Goal: Task Accomplishment & Management: Manage account settings

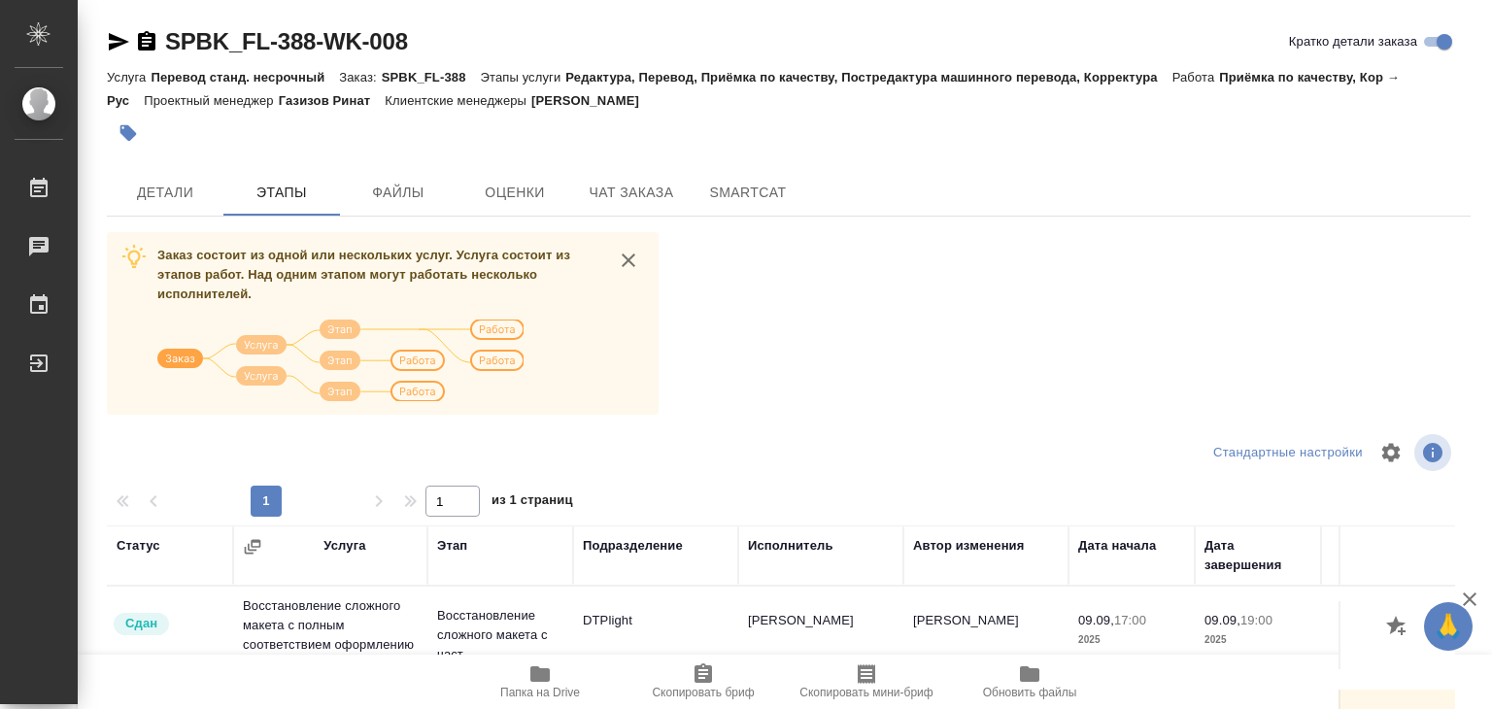
scroll to position [19, 0]
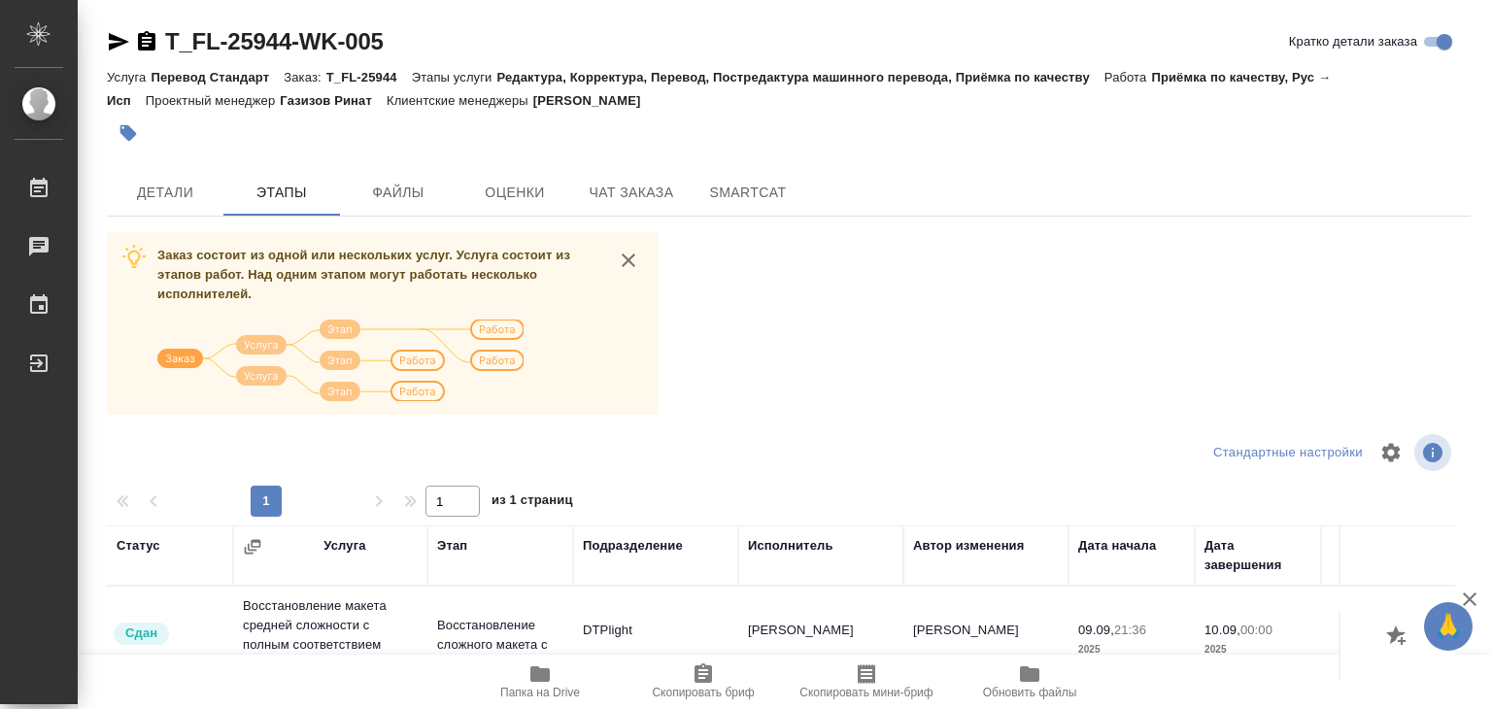
scroll to position [19, 0]
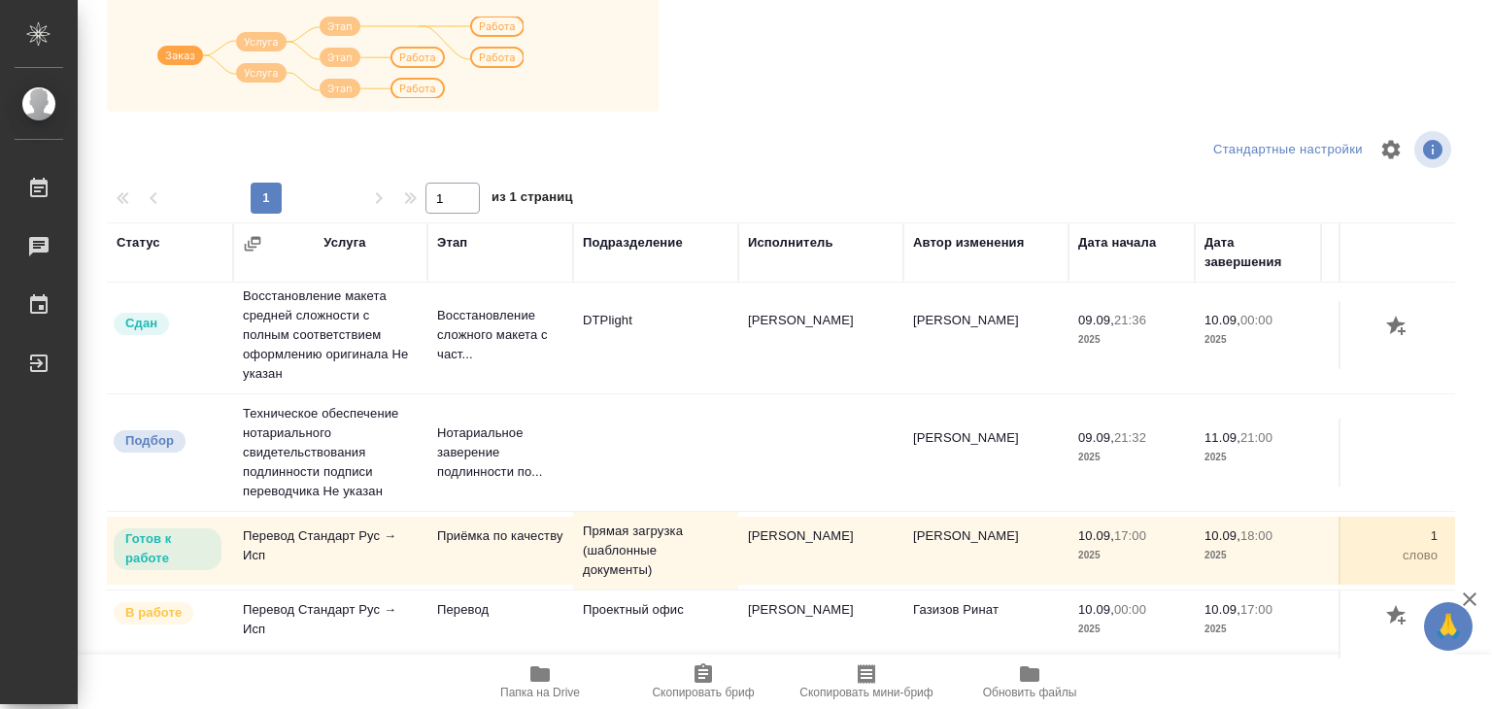
scroll to position [19, 0]
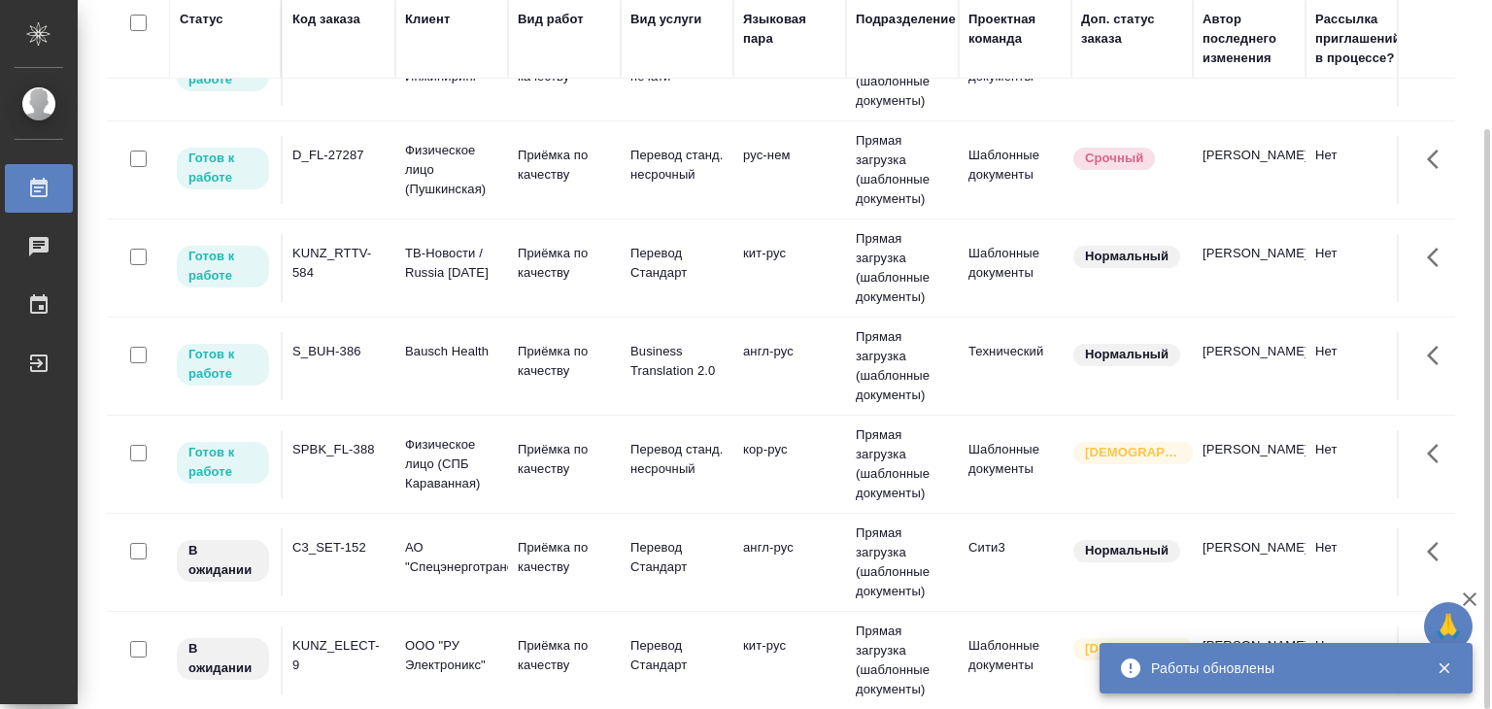
scroll to position [1165, 0]
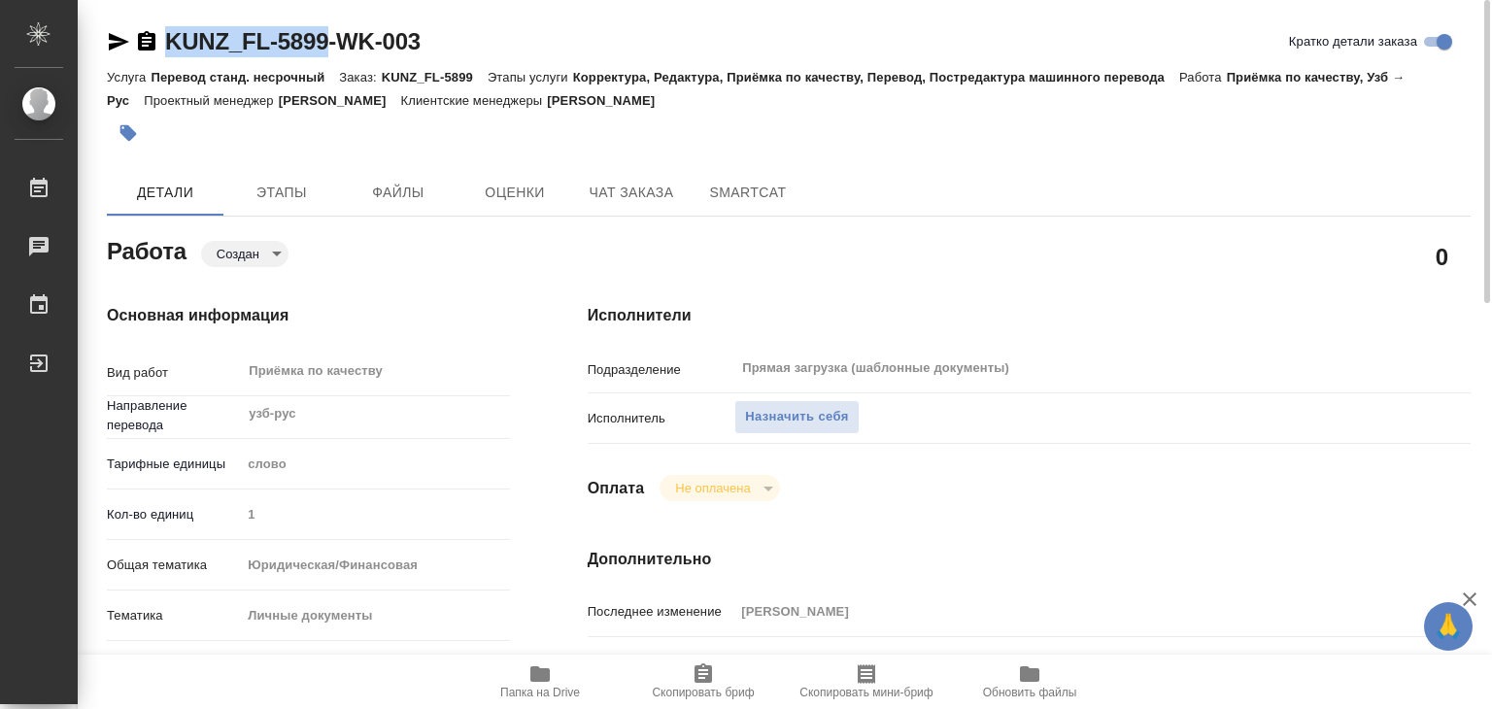
drag, startPoint x: 152, startPoint y: 9, endPoint x: 336, endPoint y: 47, distance: 188.4
copy link "KUNZ_FL-5899"
click at [256, 194] on span "Этапы" at bounding box center [281, 193] width 93 height 24
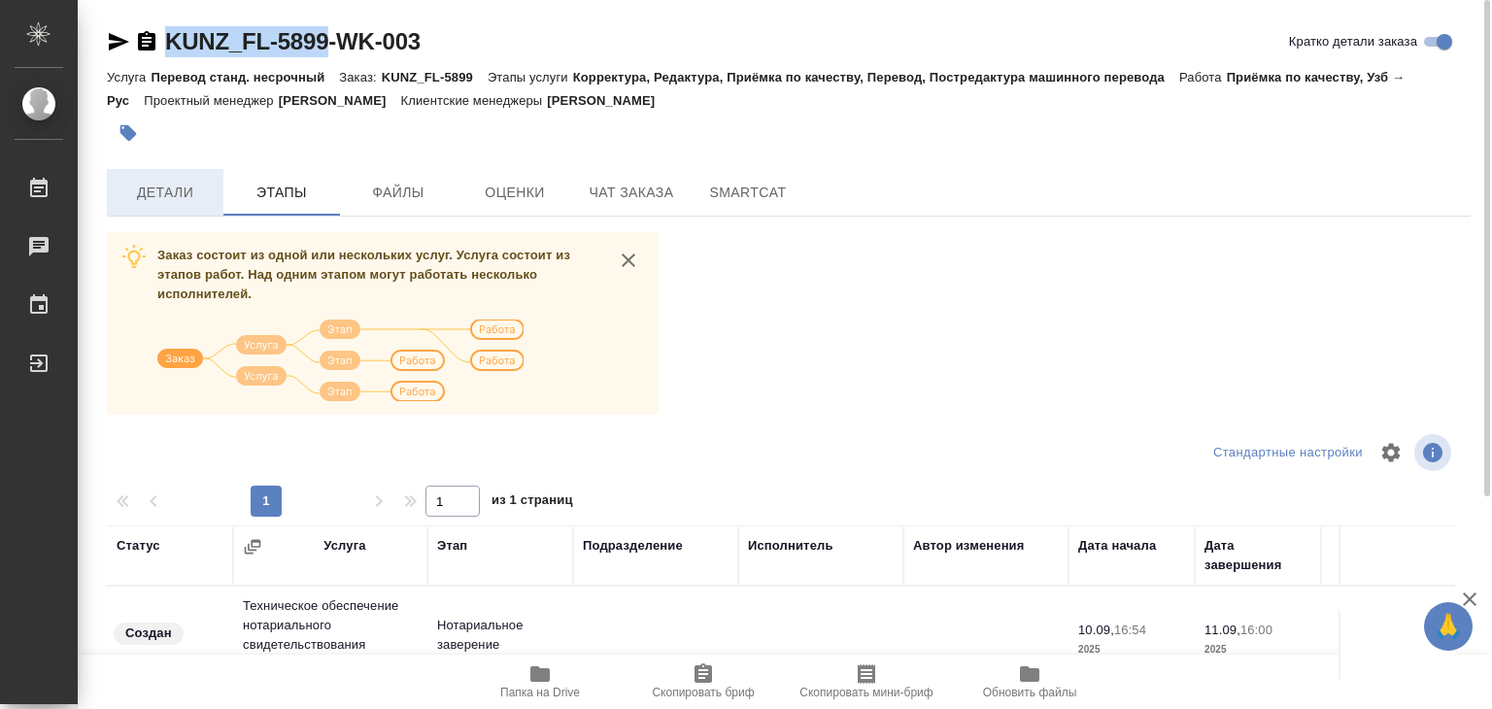
click at [170, 185] on span "Детали" at bounding box center [164, 193] width 93 height 24
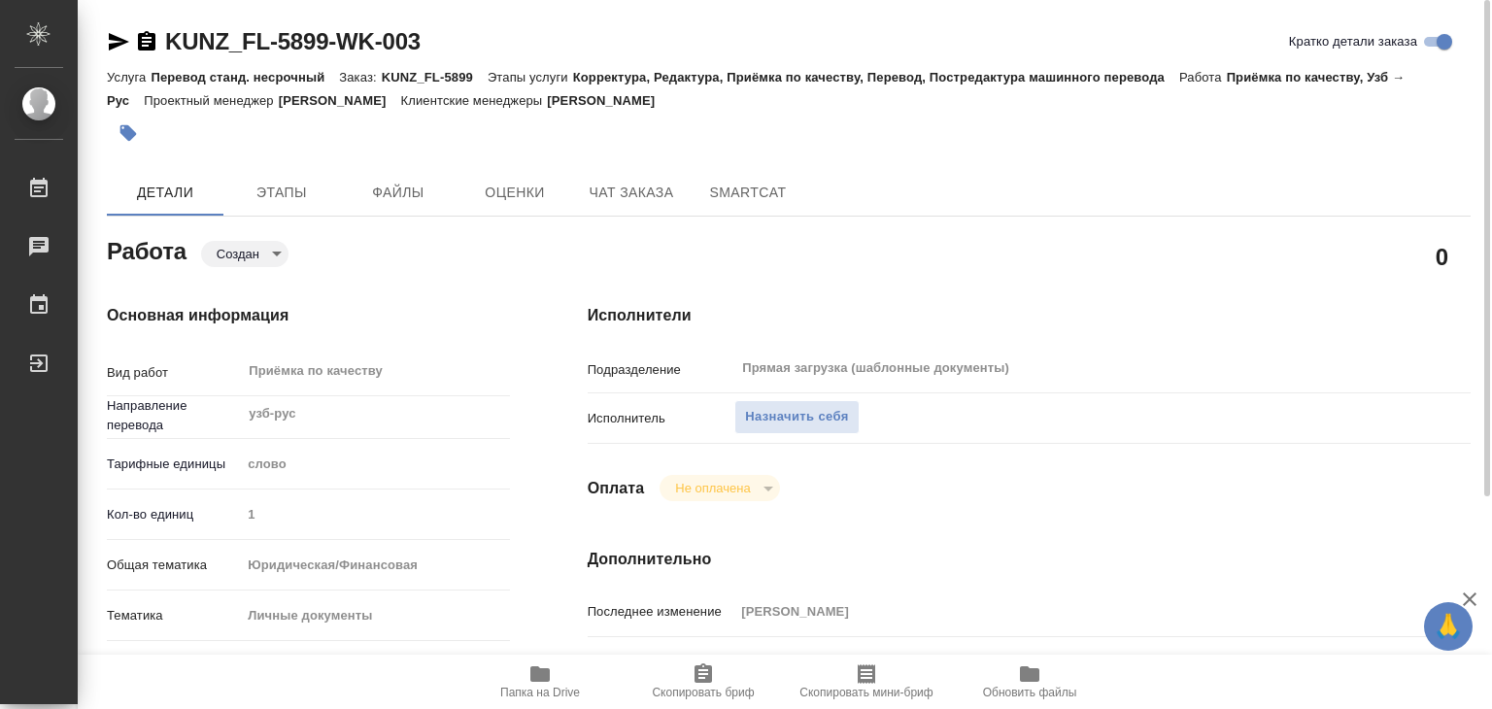
type textarea "x"
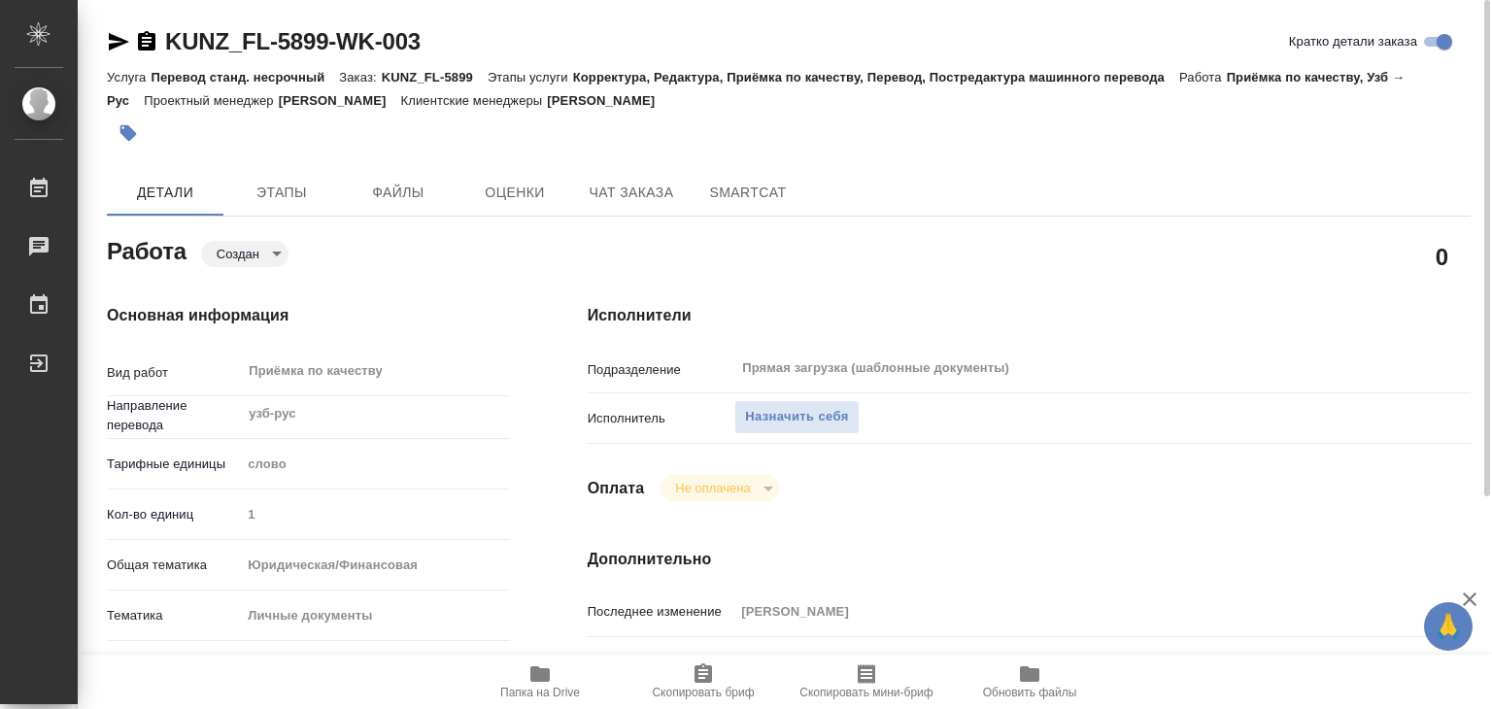
type textarea "x"
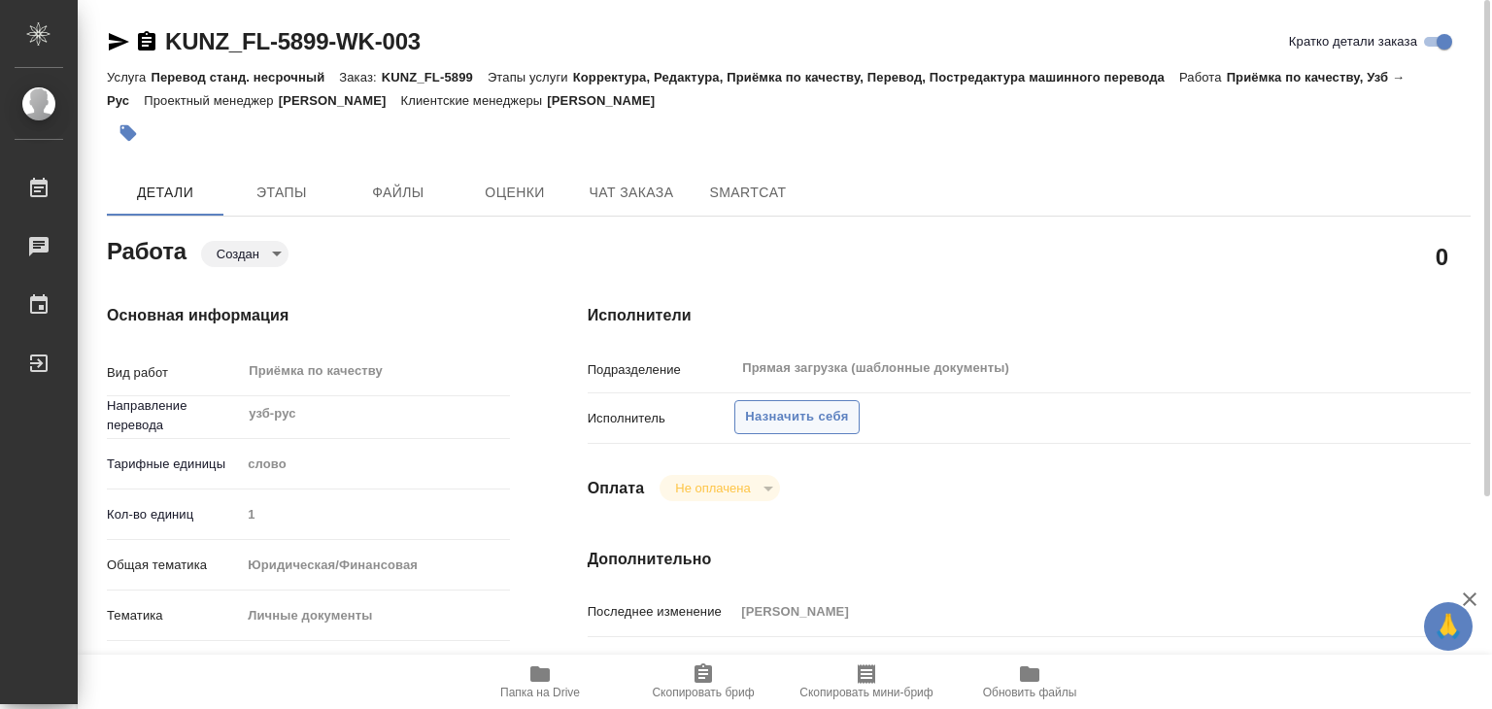
click at [819, 421] on span "Назначить себя" at bounding box center [796, 417] width 103 height 22
type textarea "x"
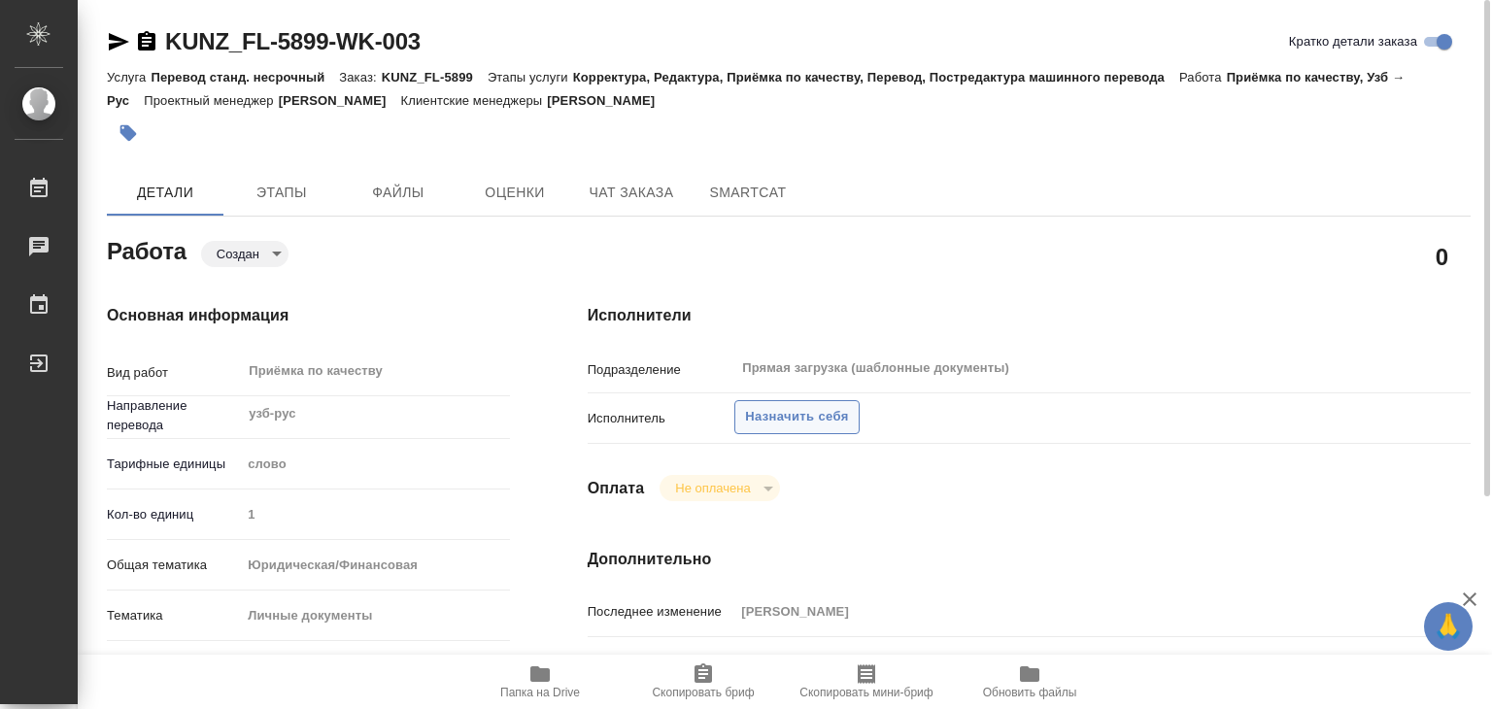
type textarea "x"
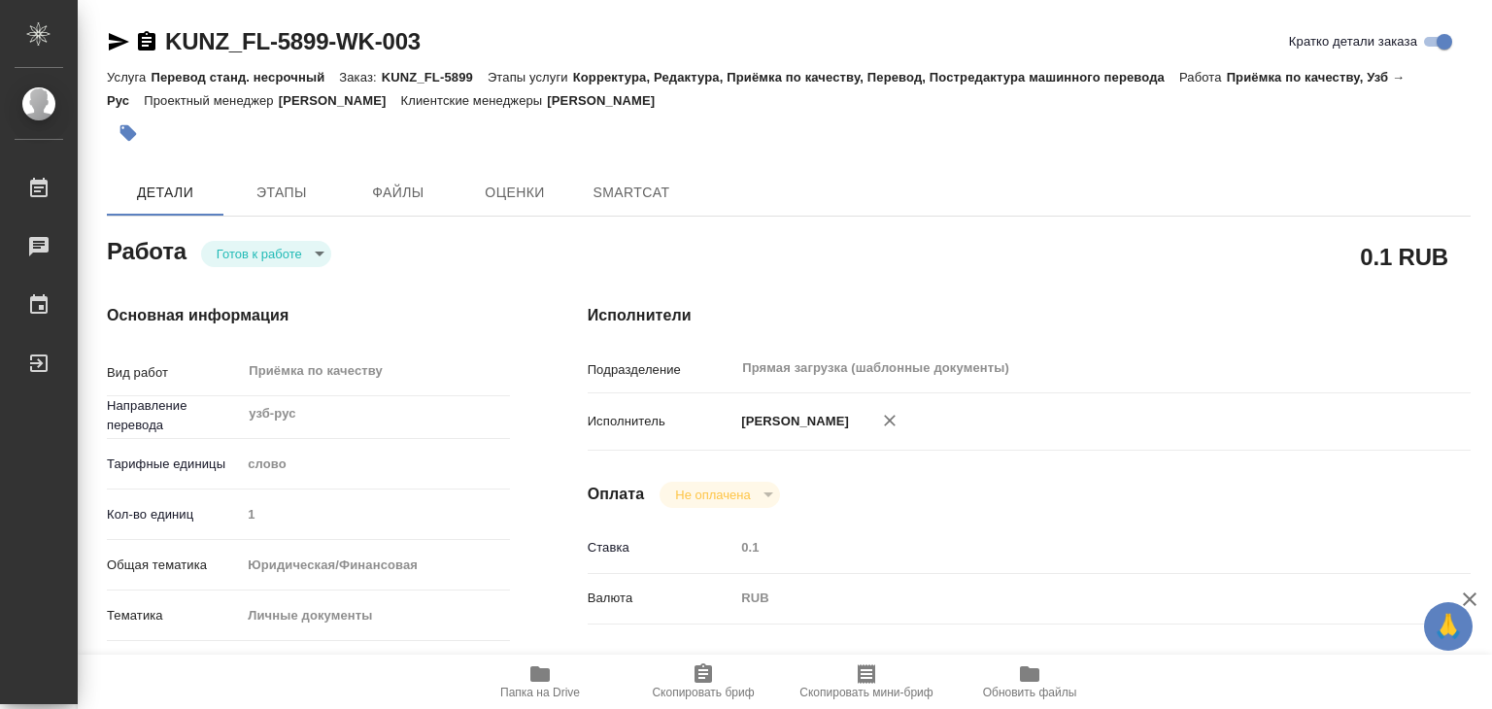
type textarea "x"
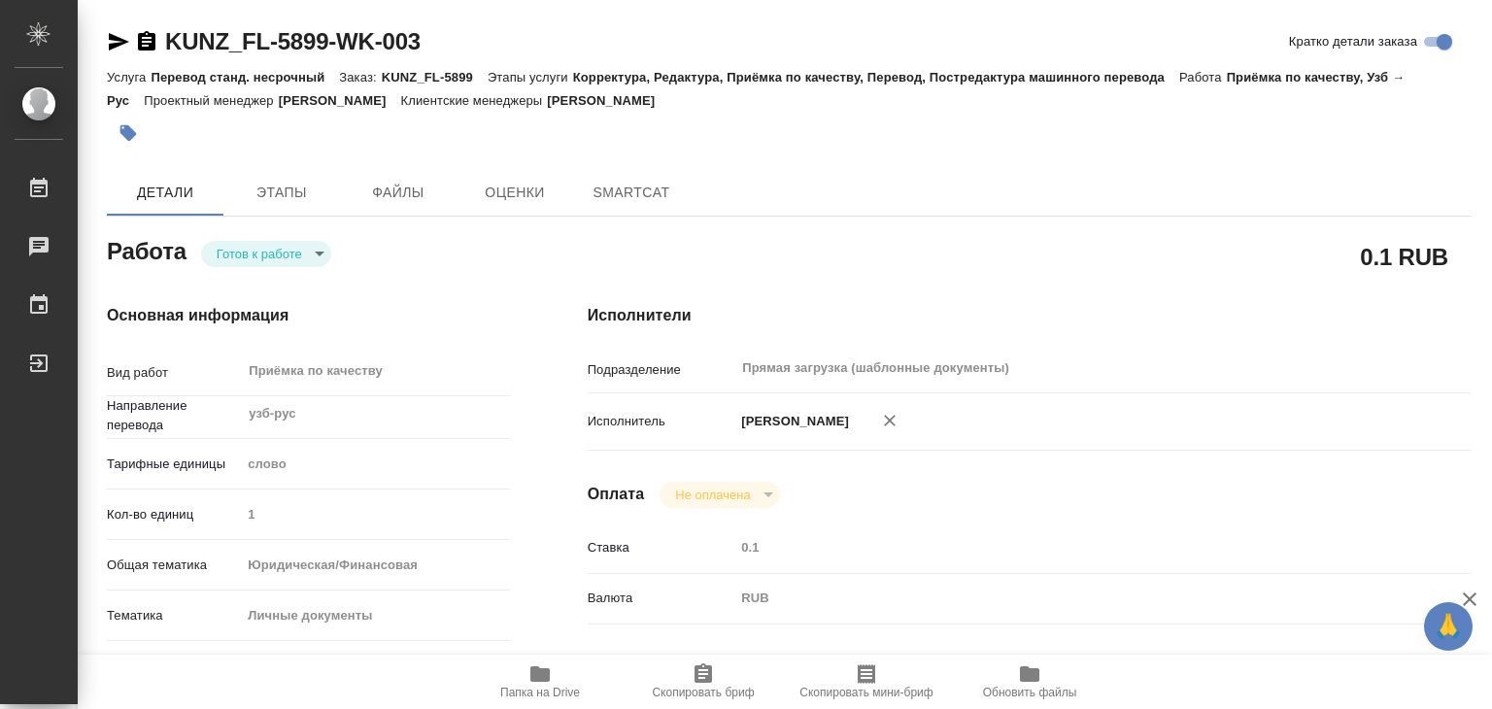
type textarea "x"
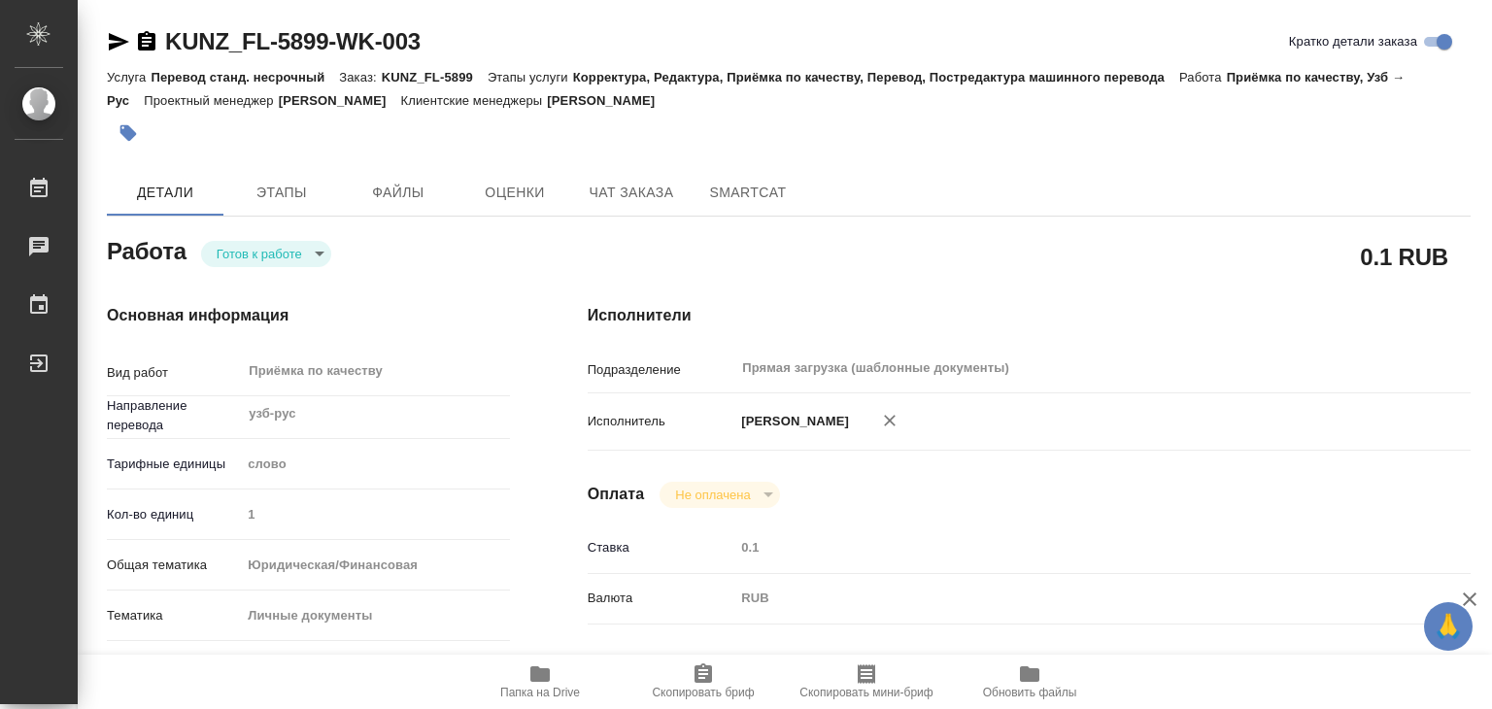
scroll to position [486, 0]
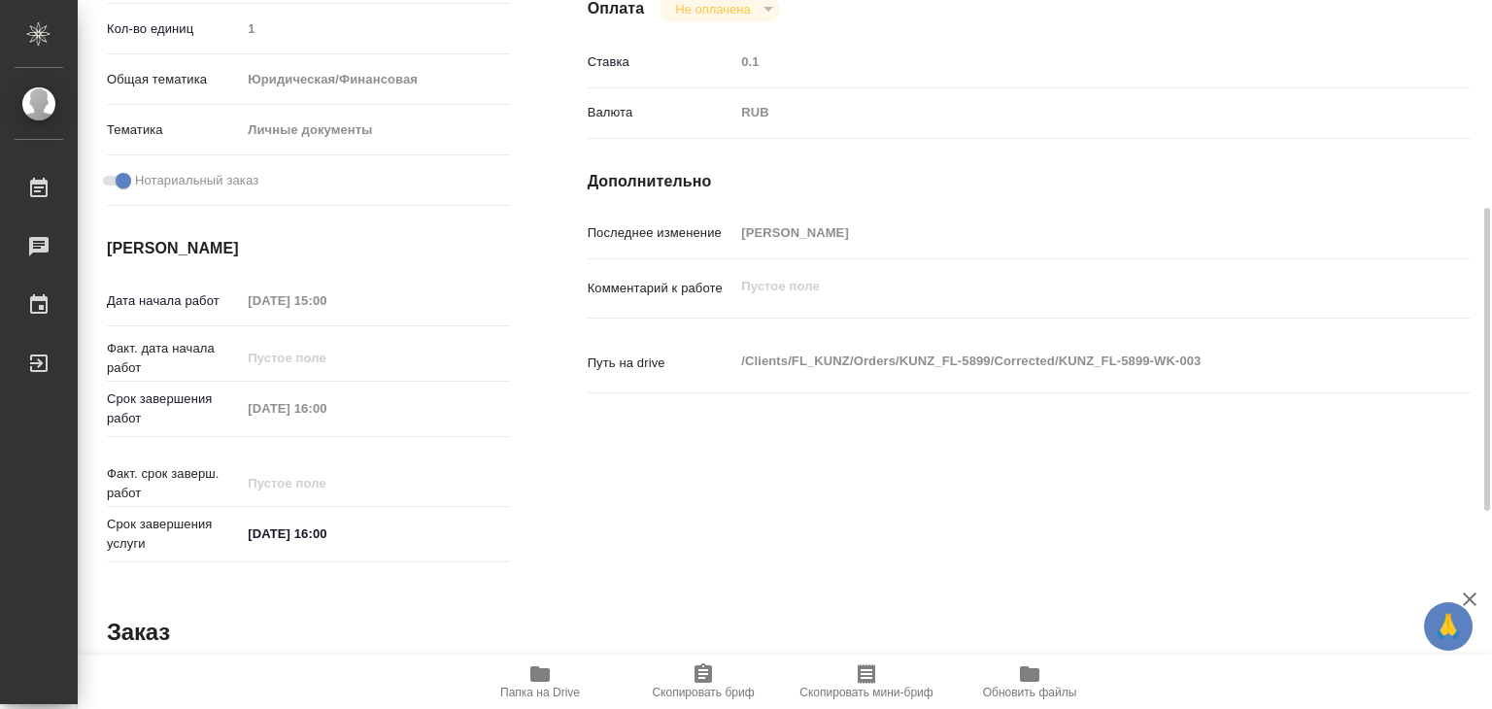
type textarea "x"
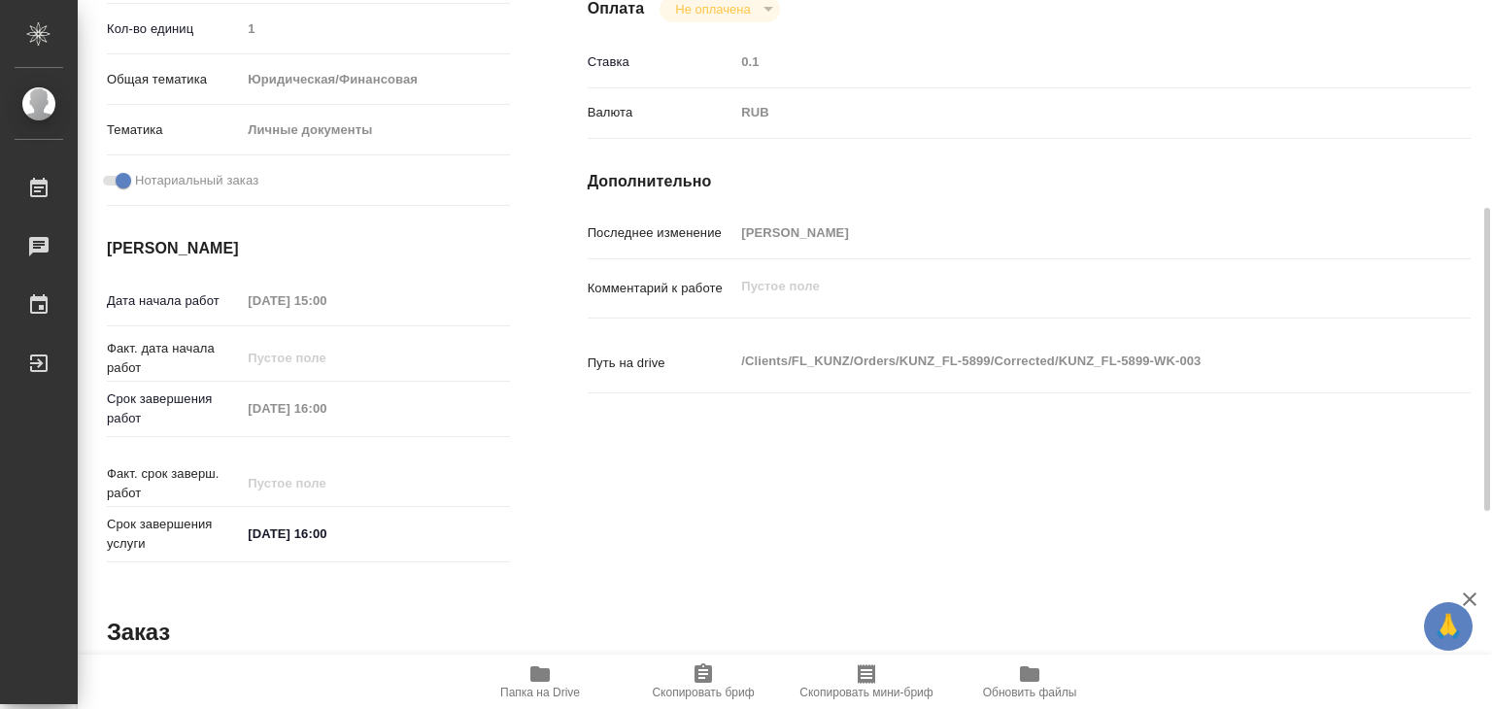
type textarea "x"
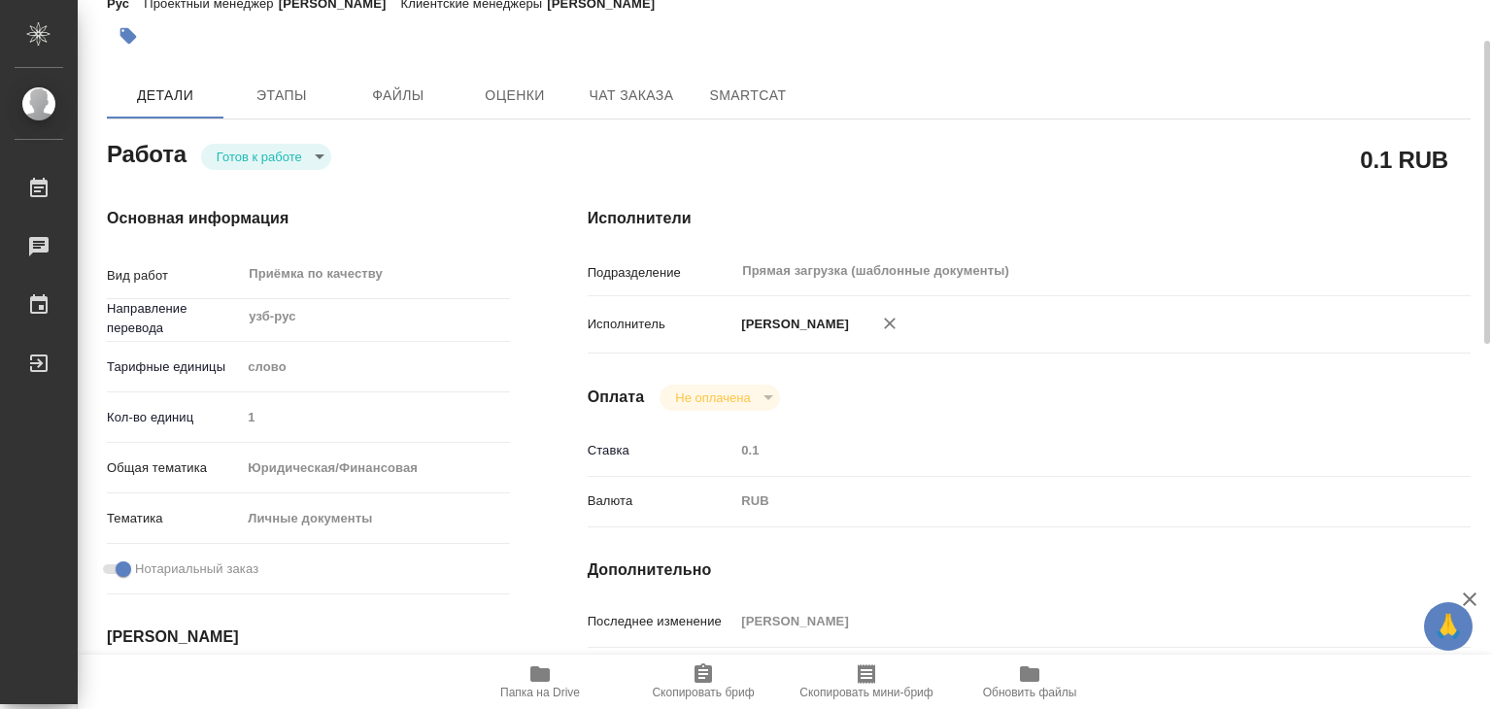
scroll to position [0, 0]
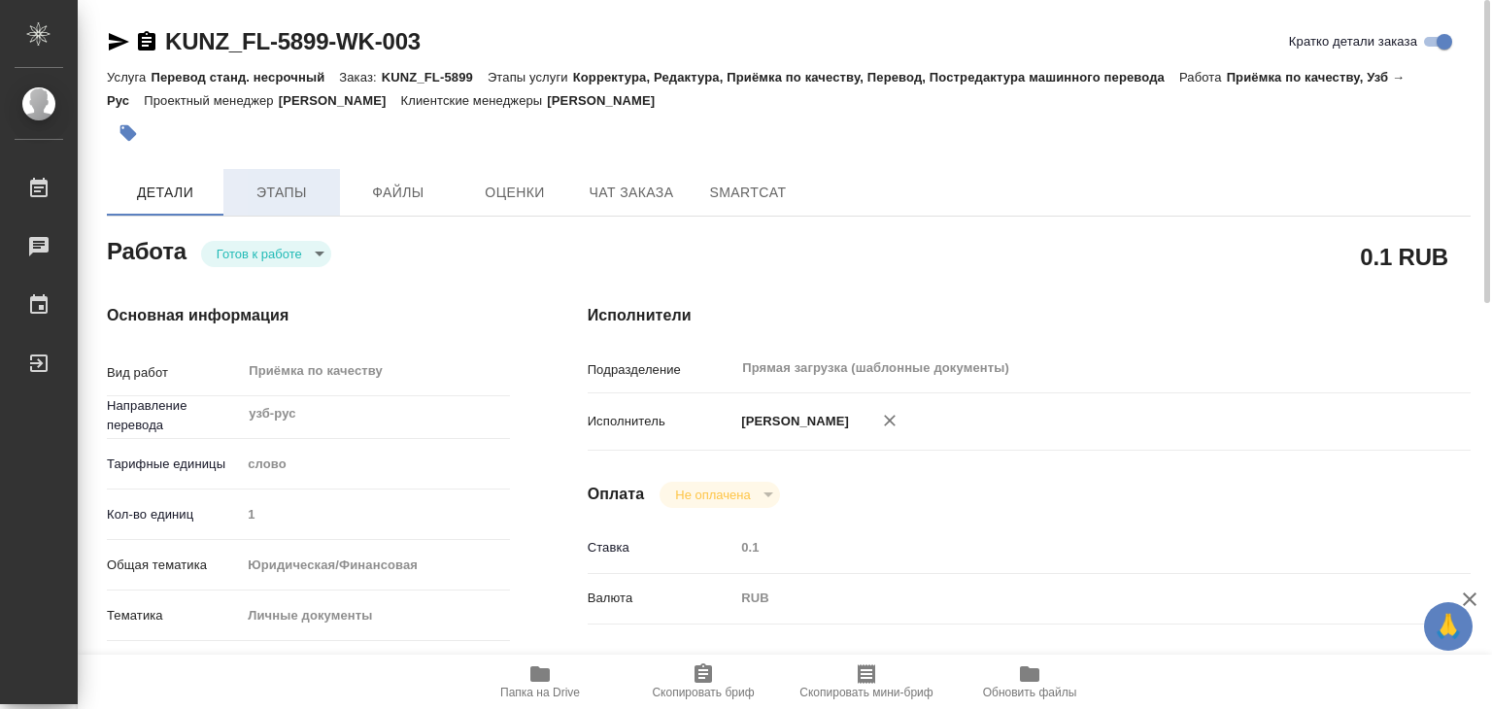
click at [319, 204] on button "Этапы" at bounding box center [281, 192] width 117 height 47
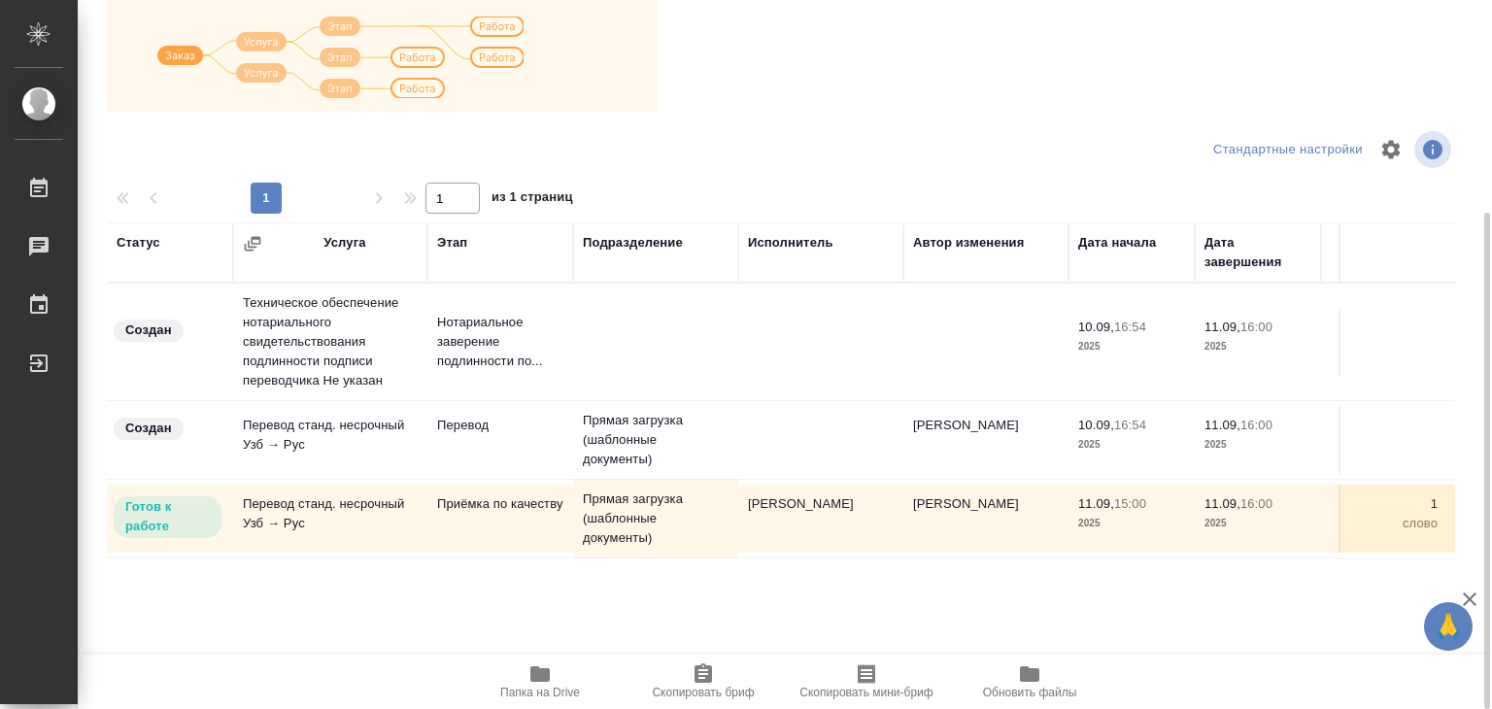
scroll to position [12, 0]
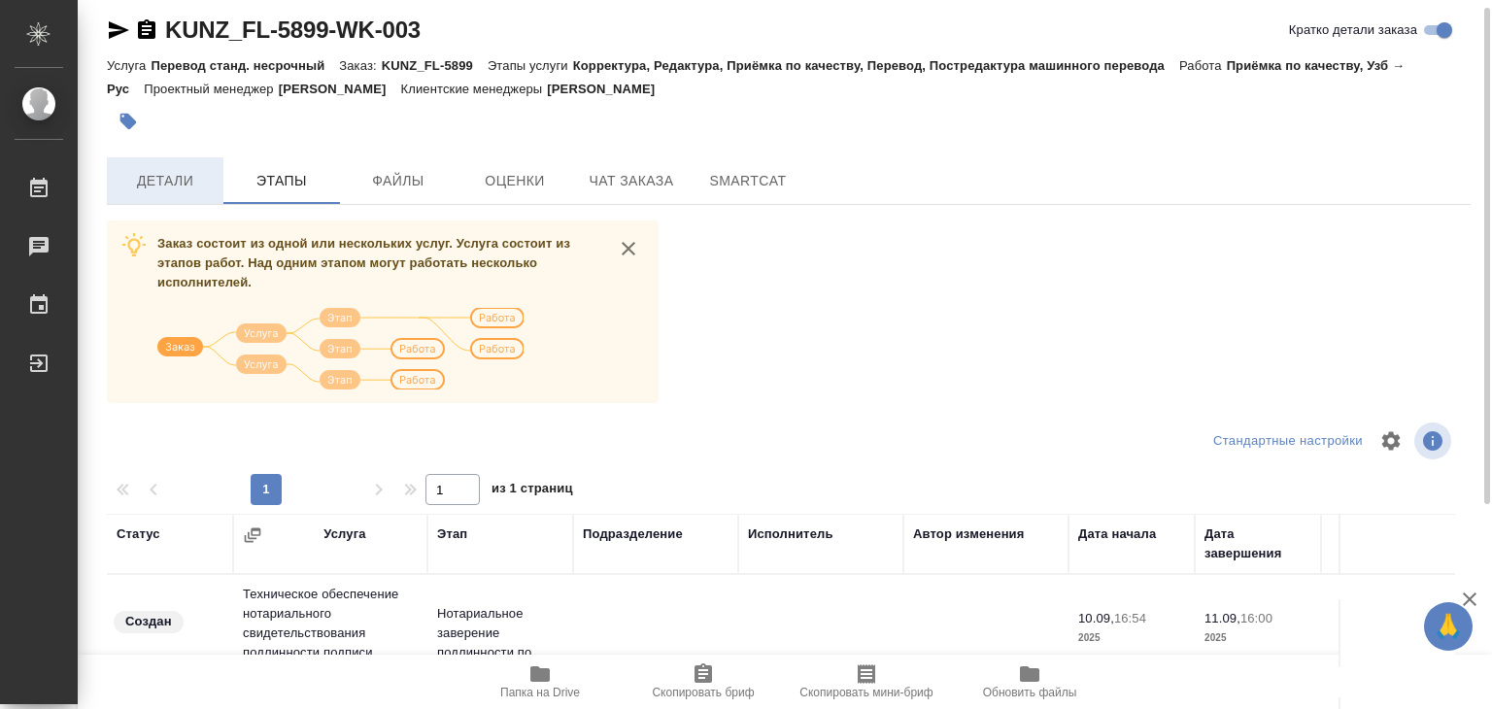
click at [165, 177] on span "Детали" at bounding box center [164, 181] width 93 height 24
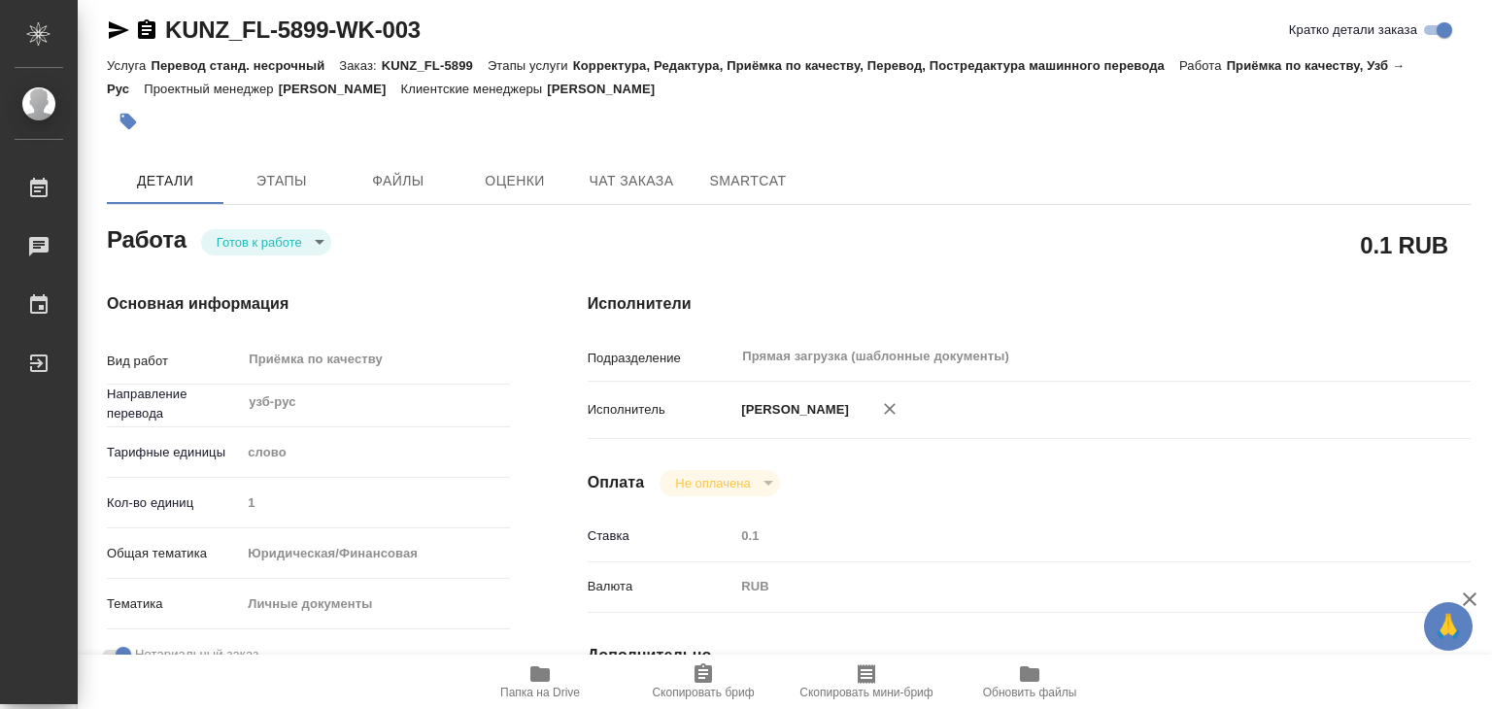
type textarea "x"
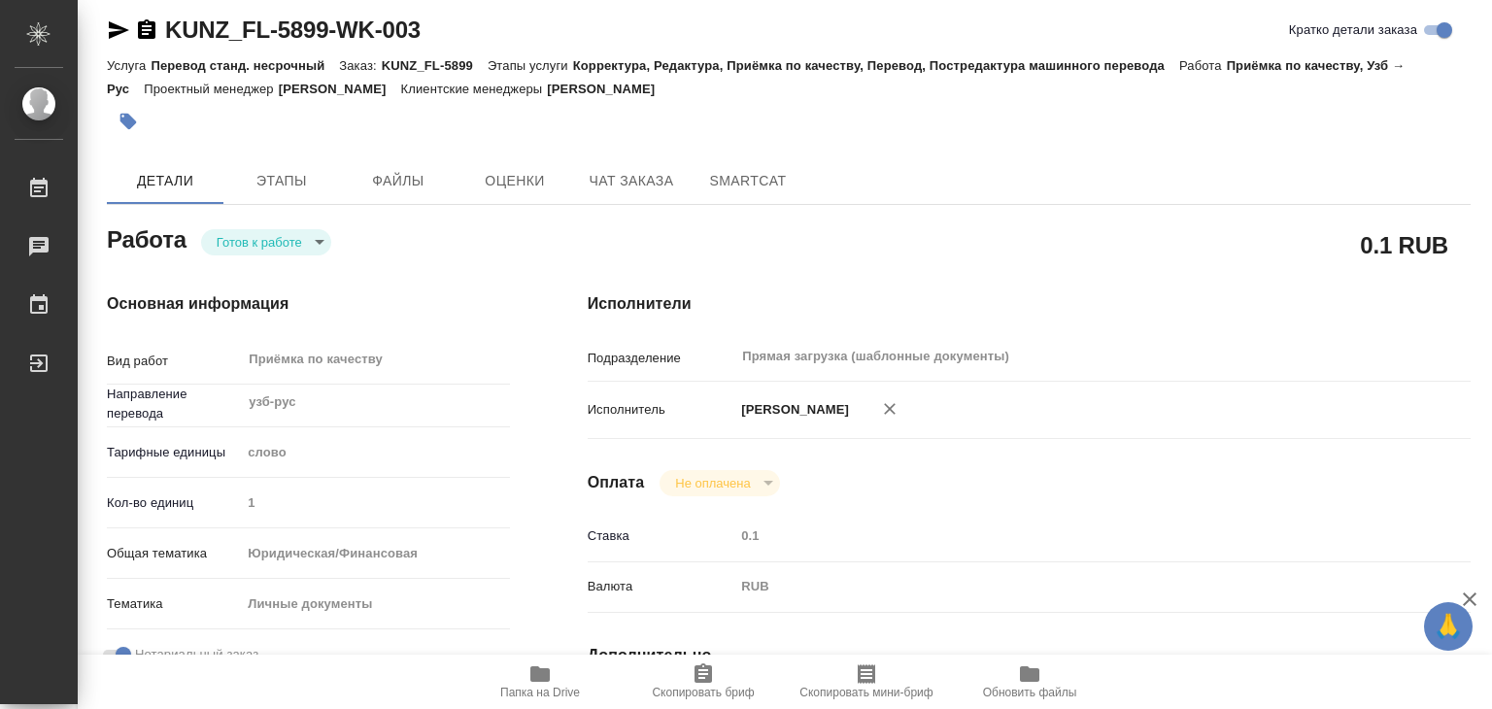
type textarea "x"
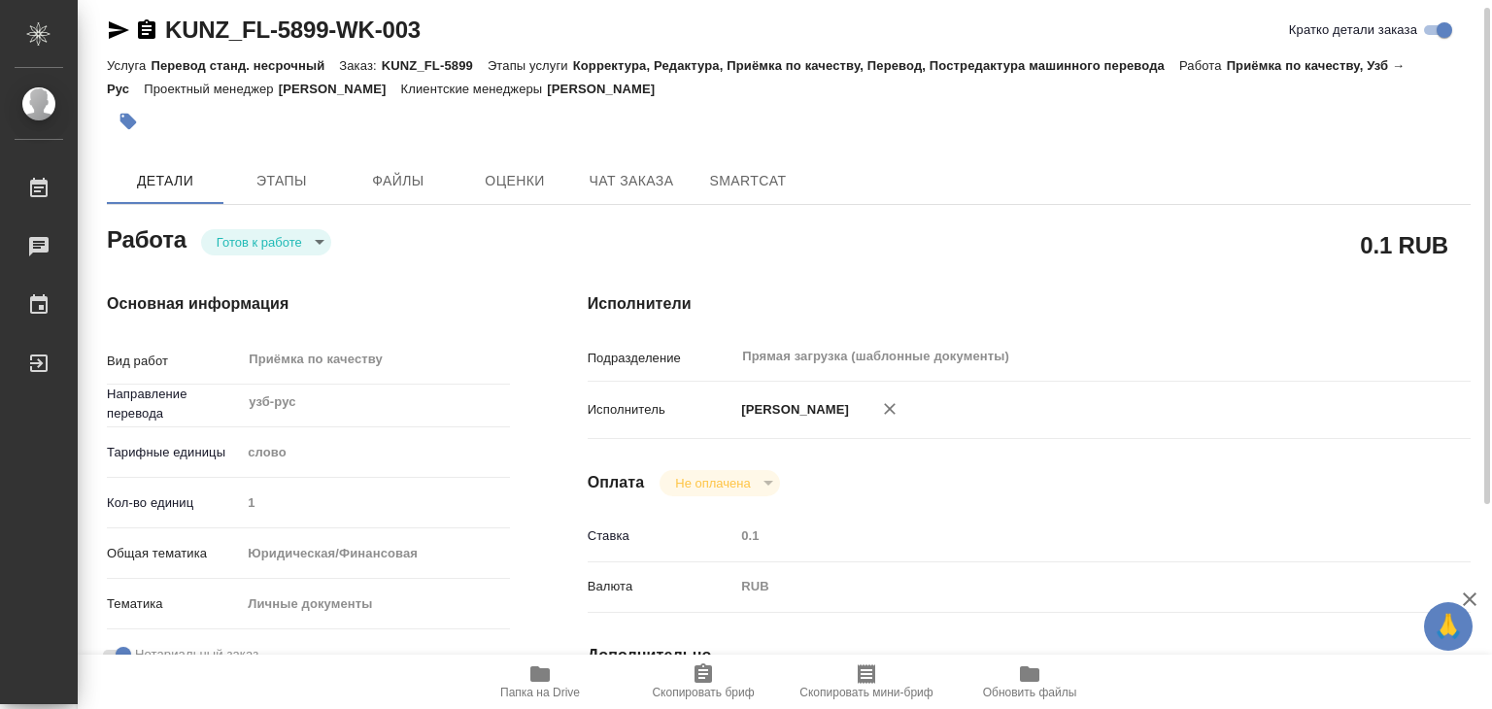
type textarea "x"
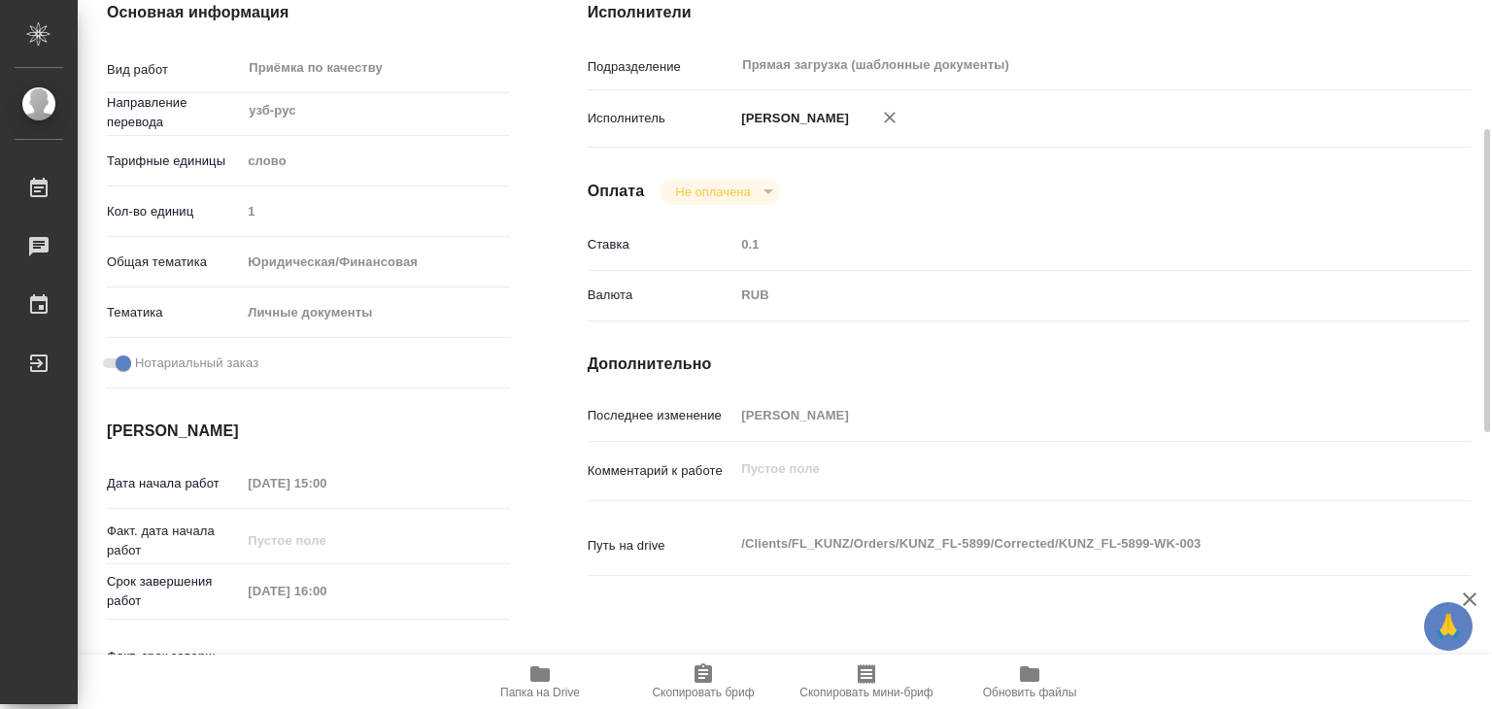
scroll to position [497, 0]
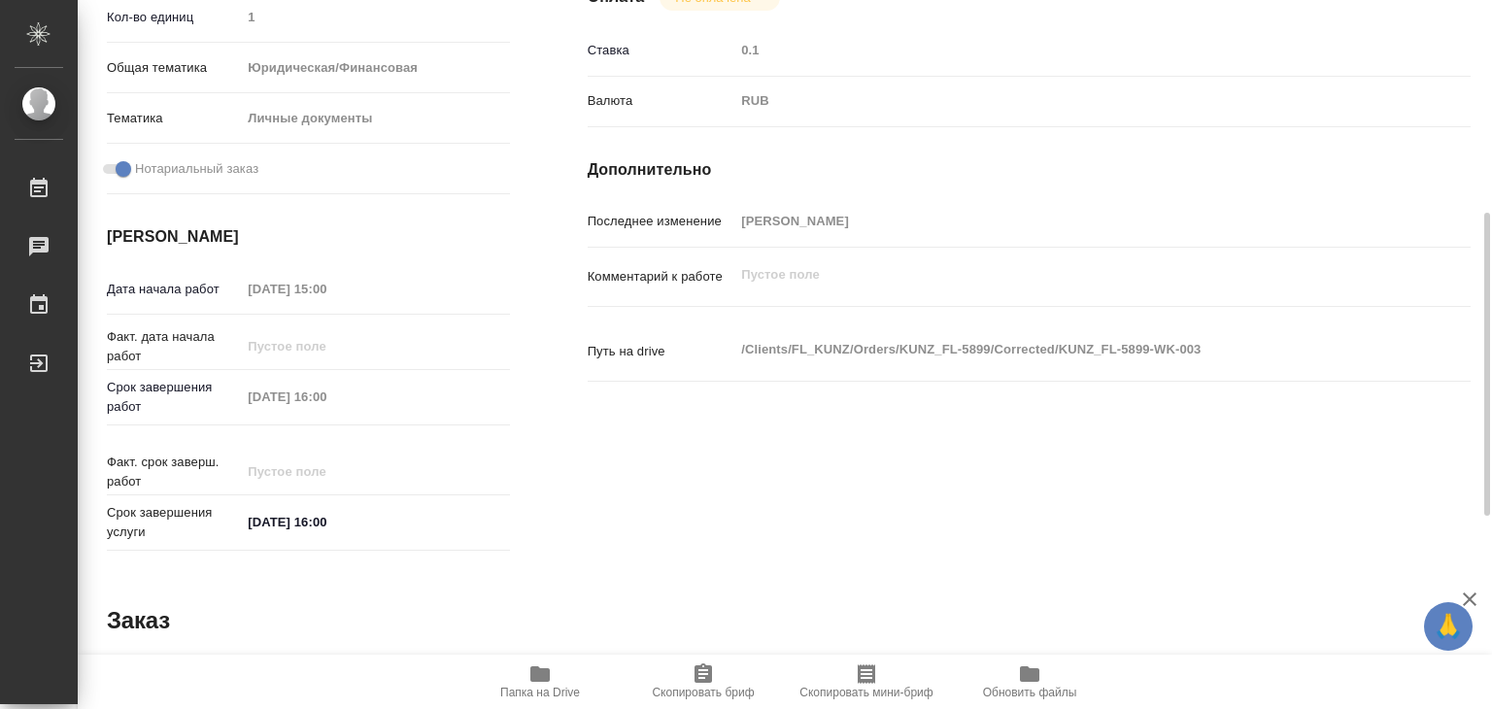
type textarea "x"
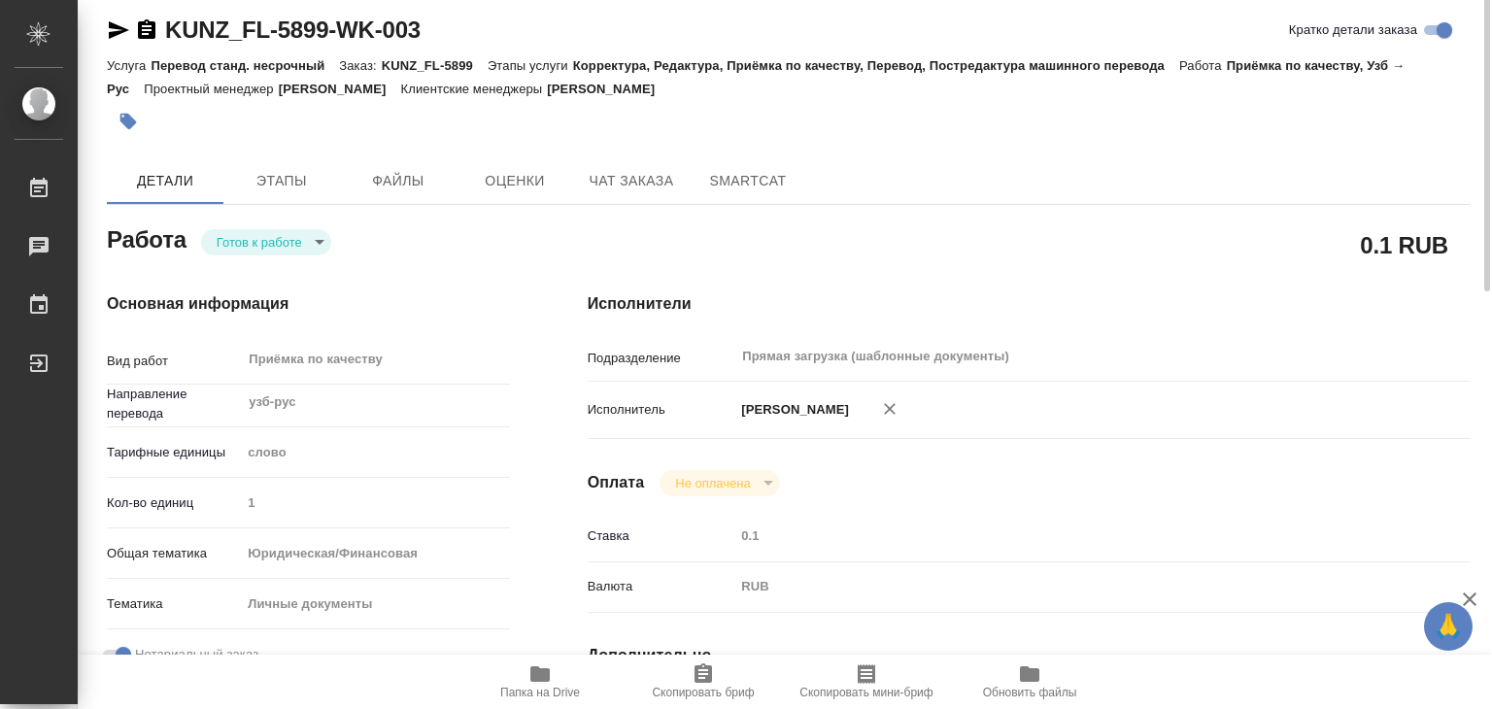
scroll to position [0, 0]
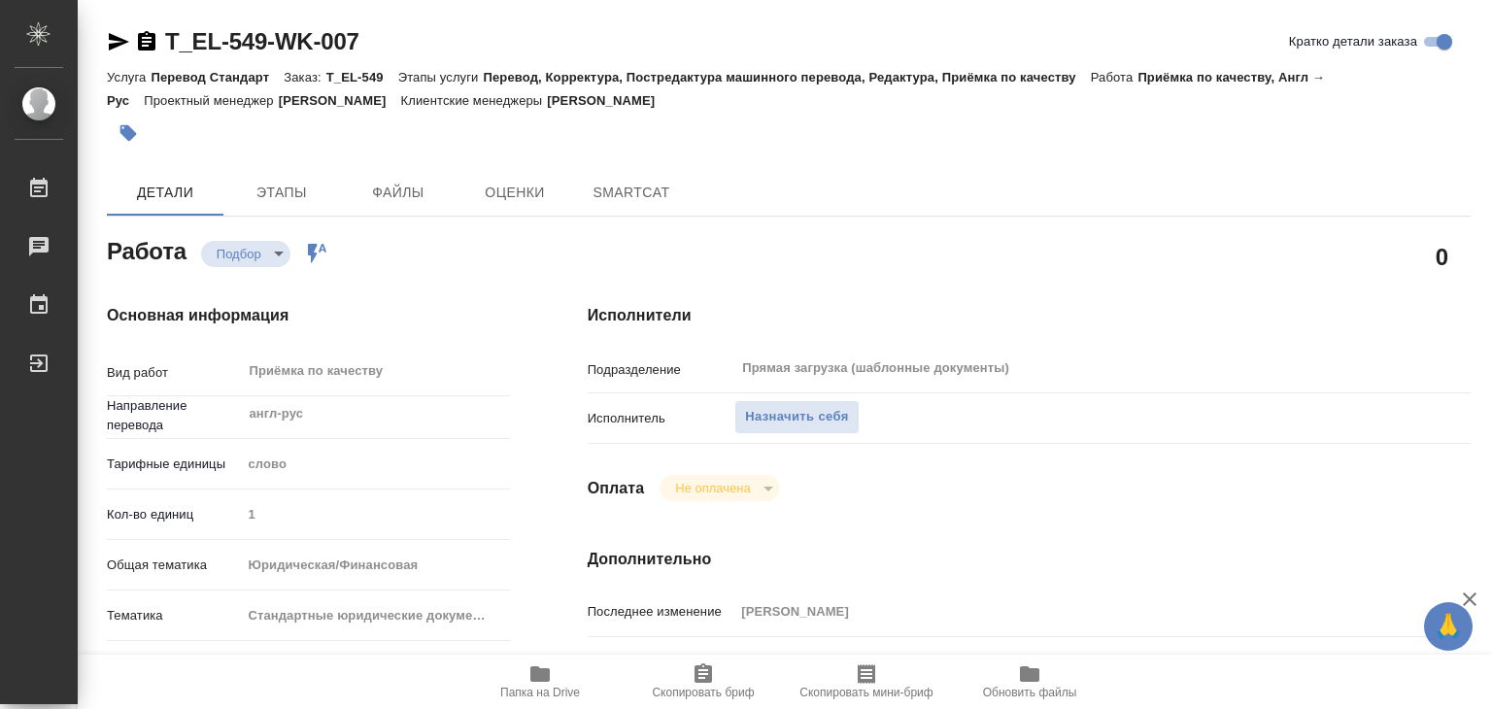
type textarea "x"
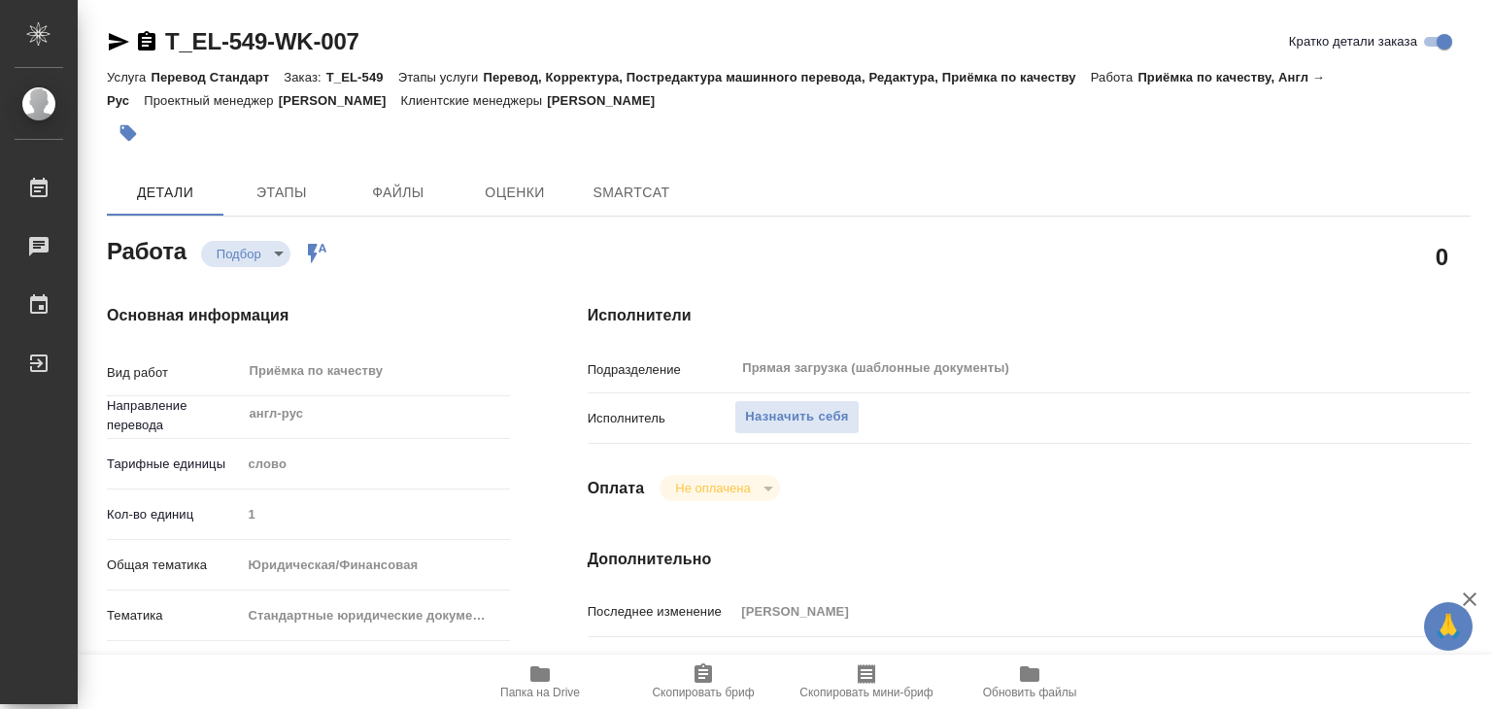
type textarea "x"
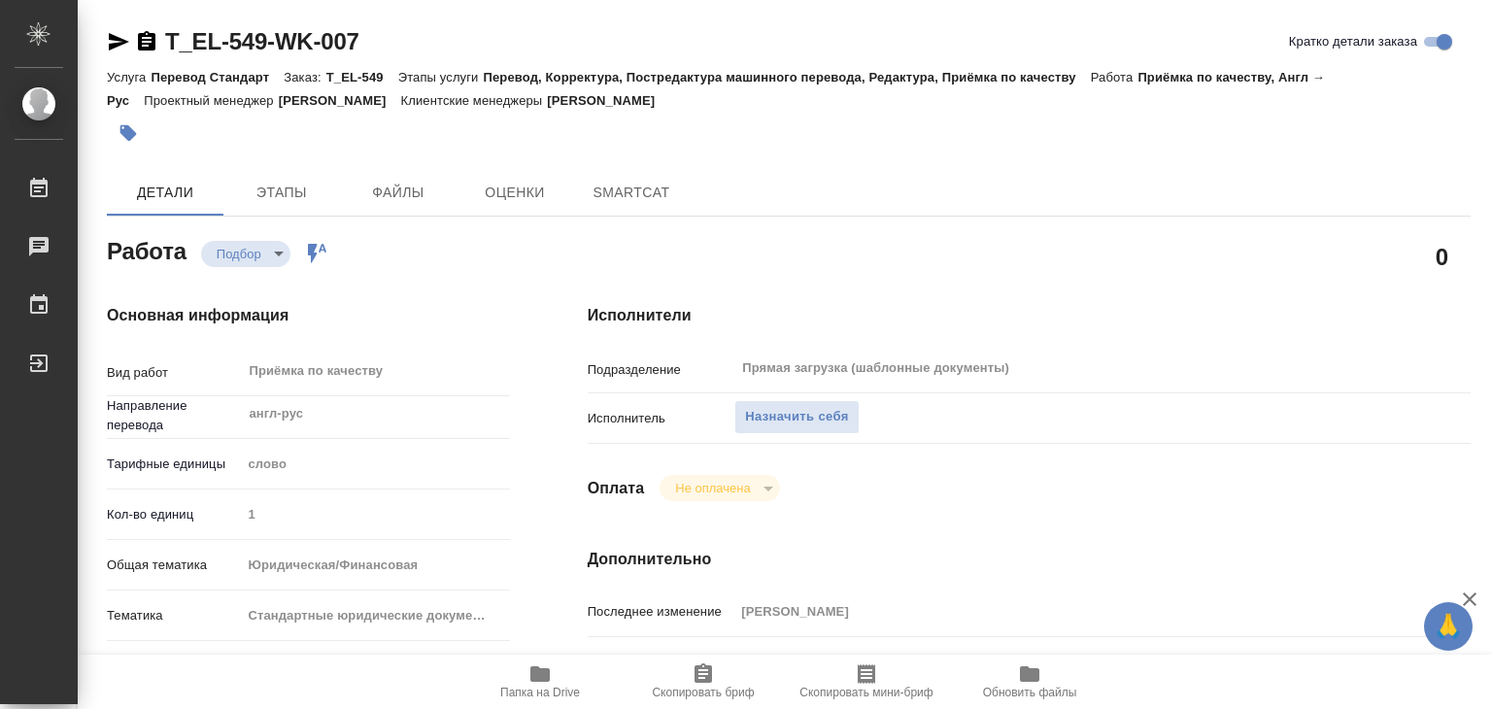
type textarea "x"
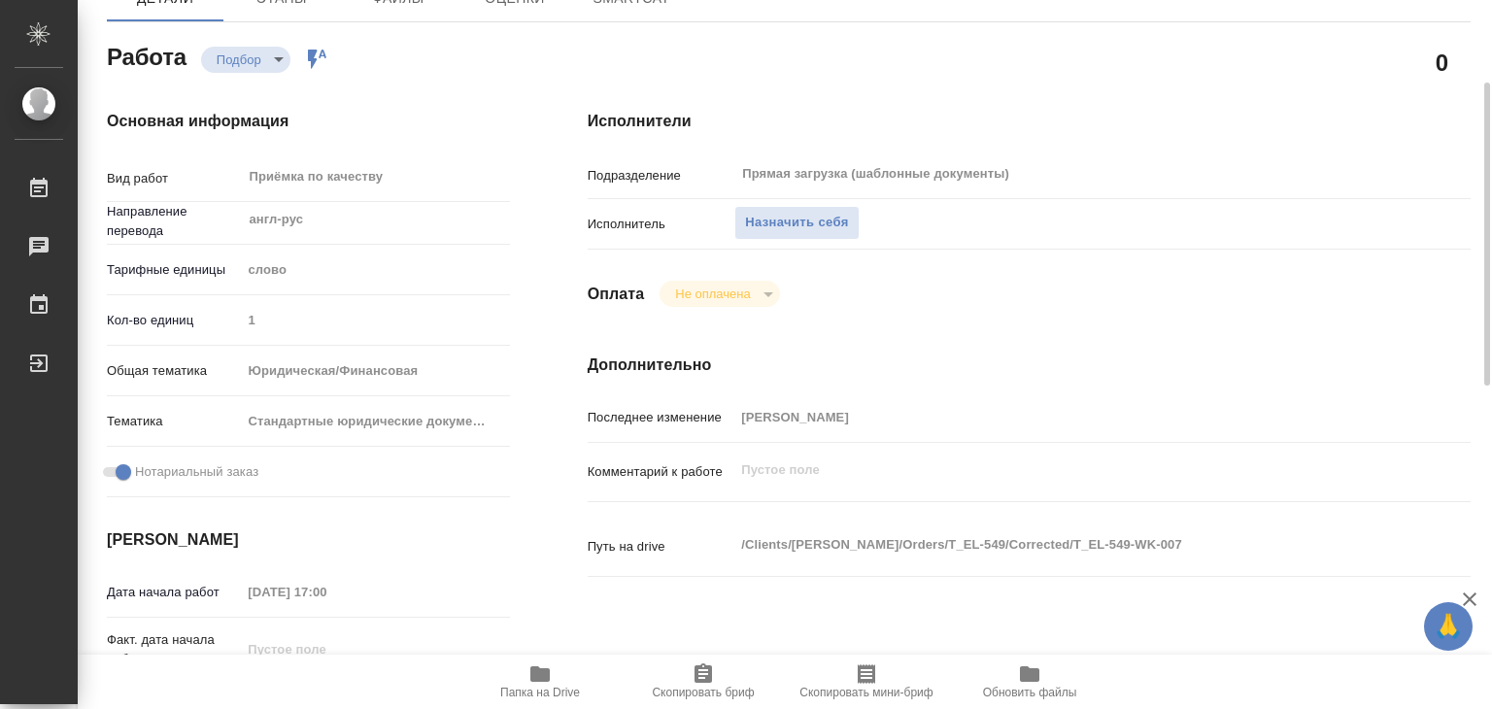
type textarea "x"
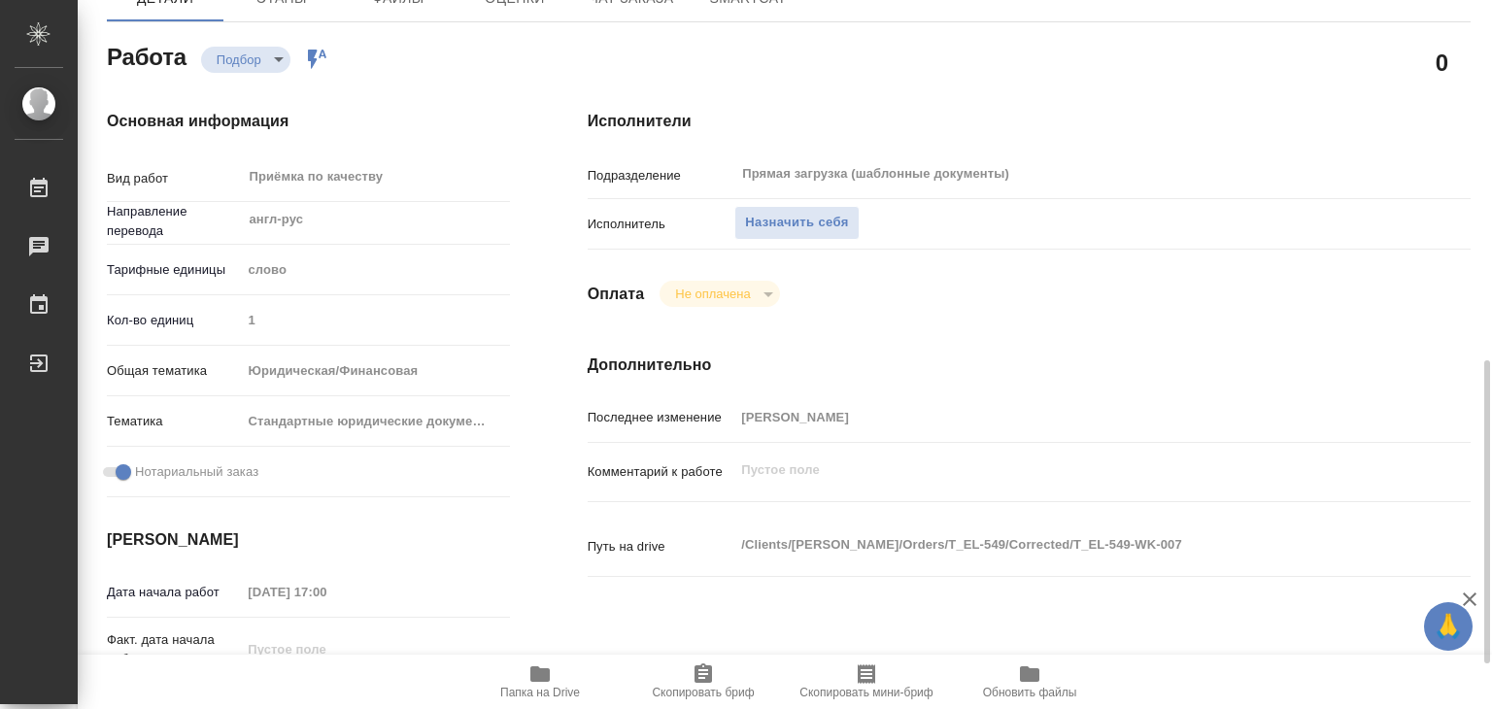
scroll to position [388, 0]
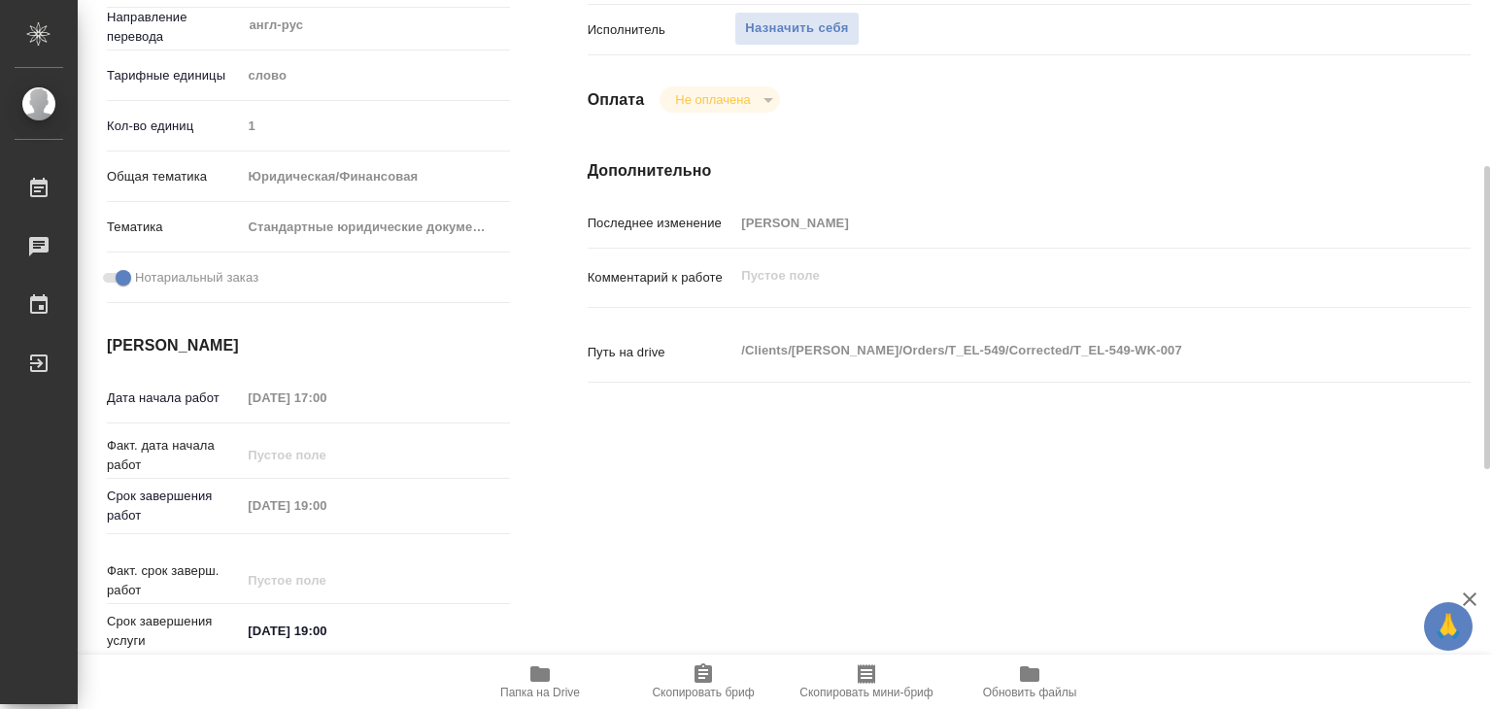
type textarea "x"
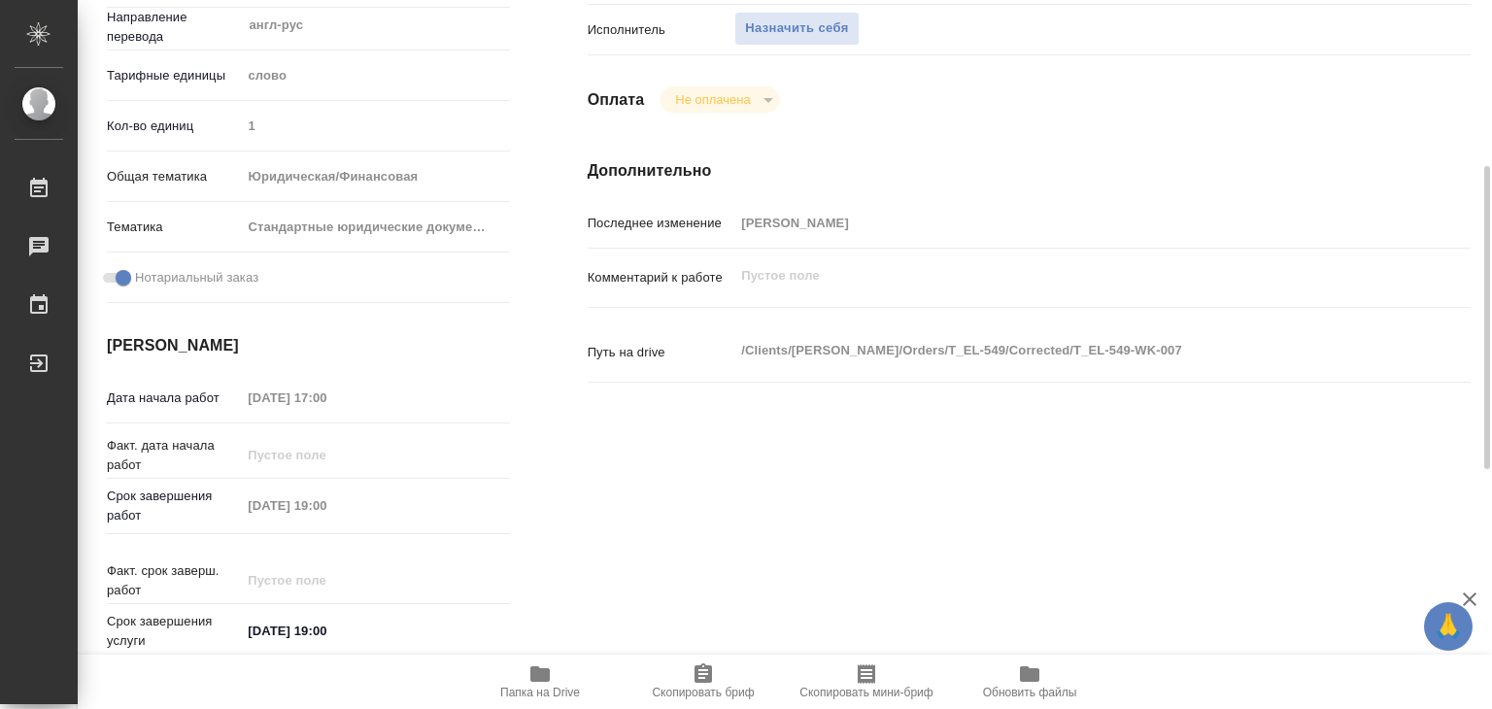
type textarea "x"
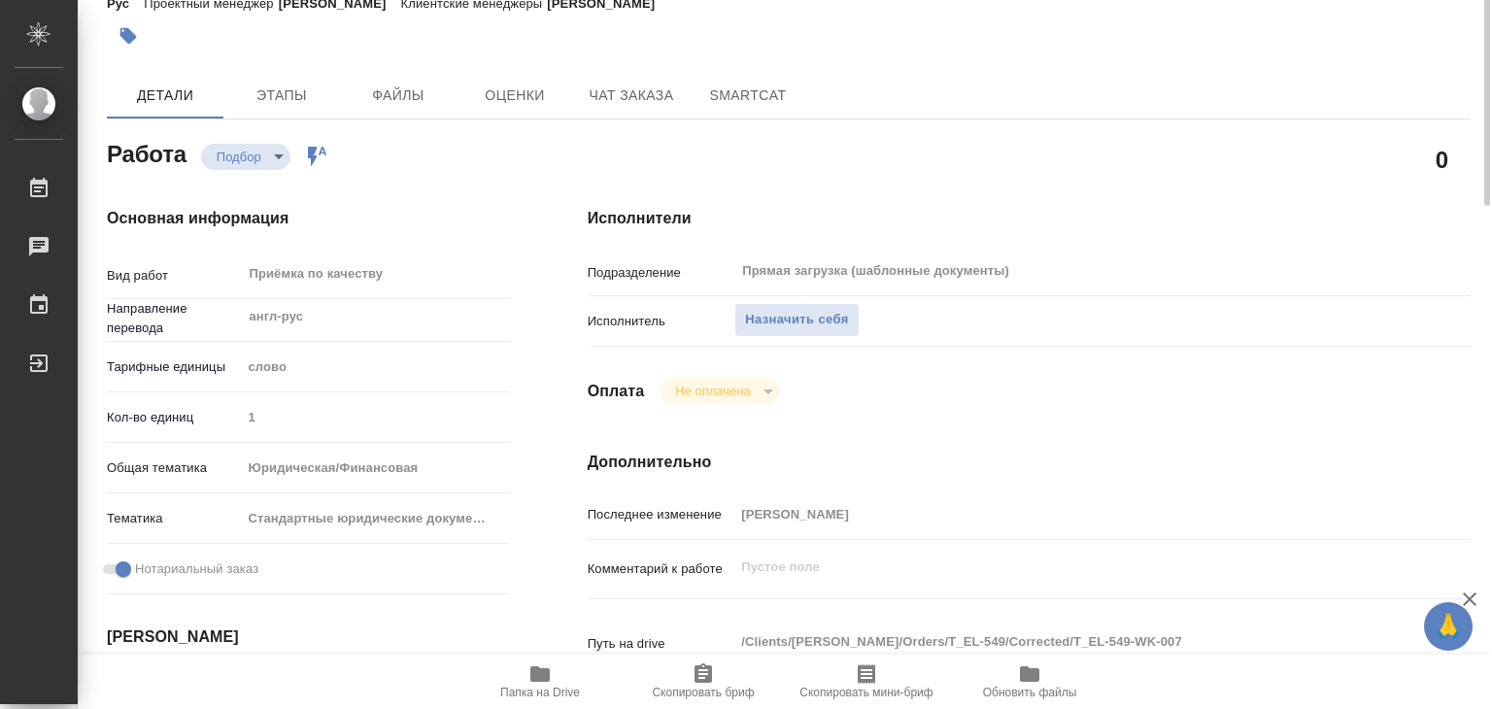
scroll to position [0, 0]
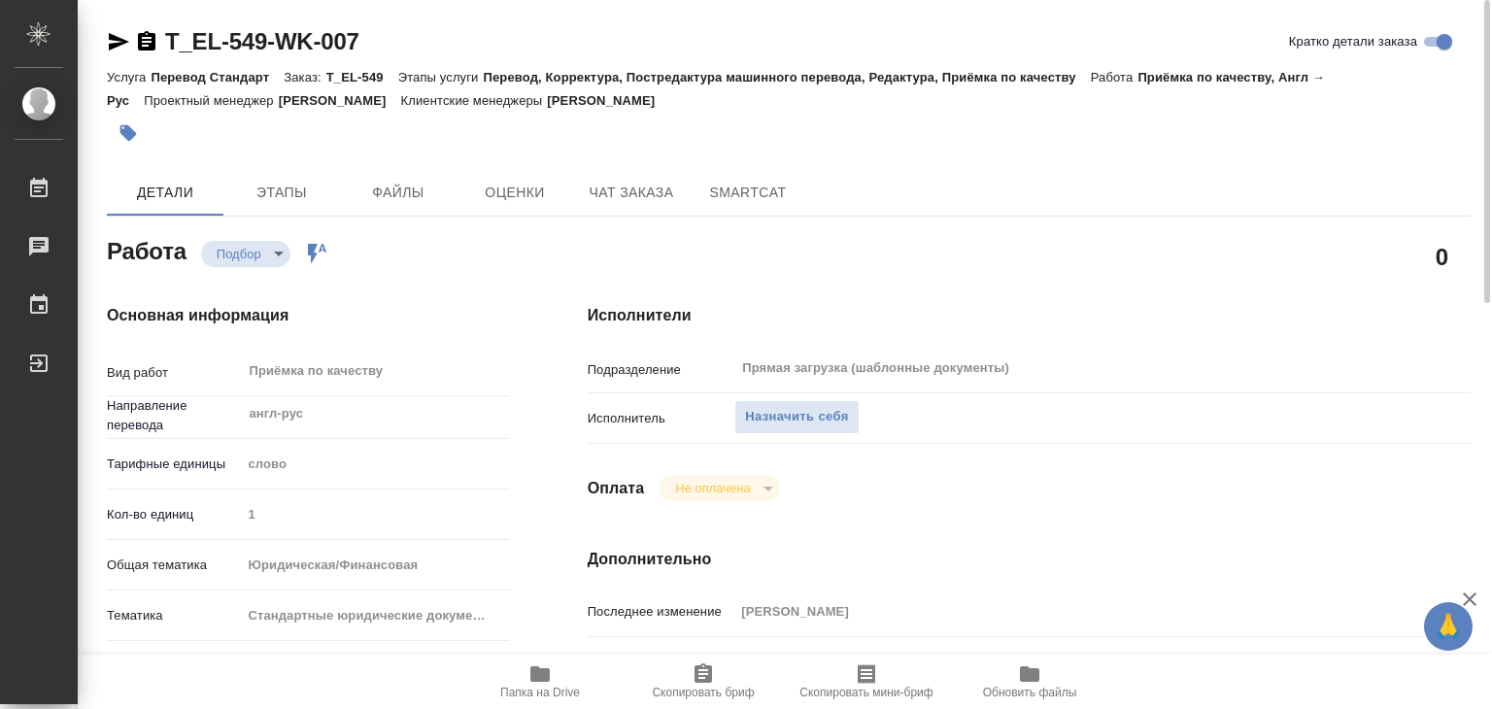
click at [531, 683] on icon "button" at bounding box center [539, 673] width 23 height 23
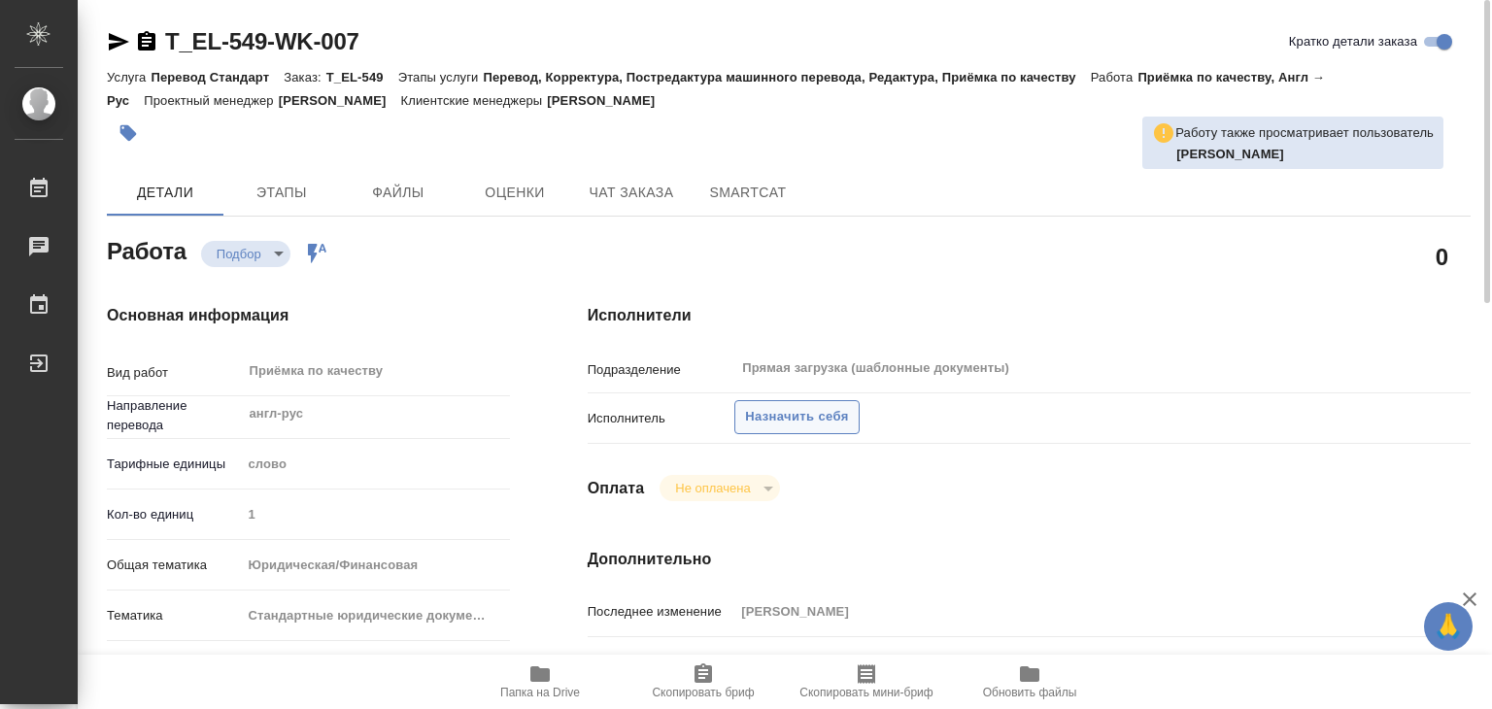
click at [751, 418] on span "Назначить себя" at bounding box center [796, 417] width 103 height 22
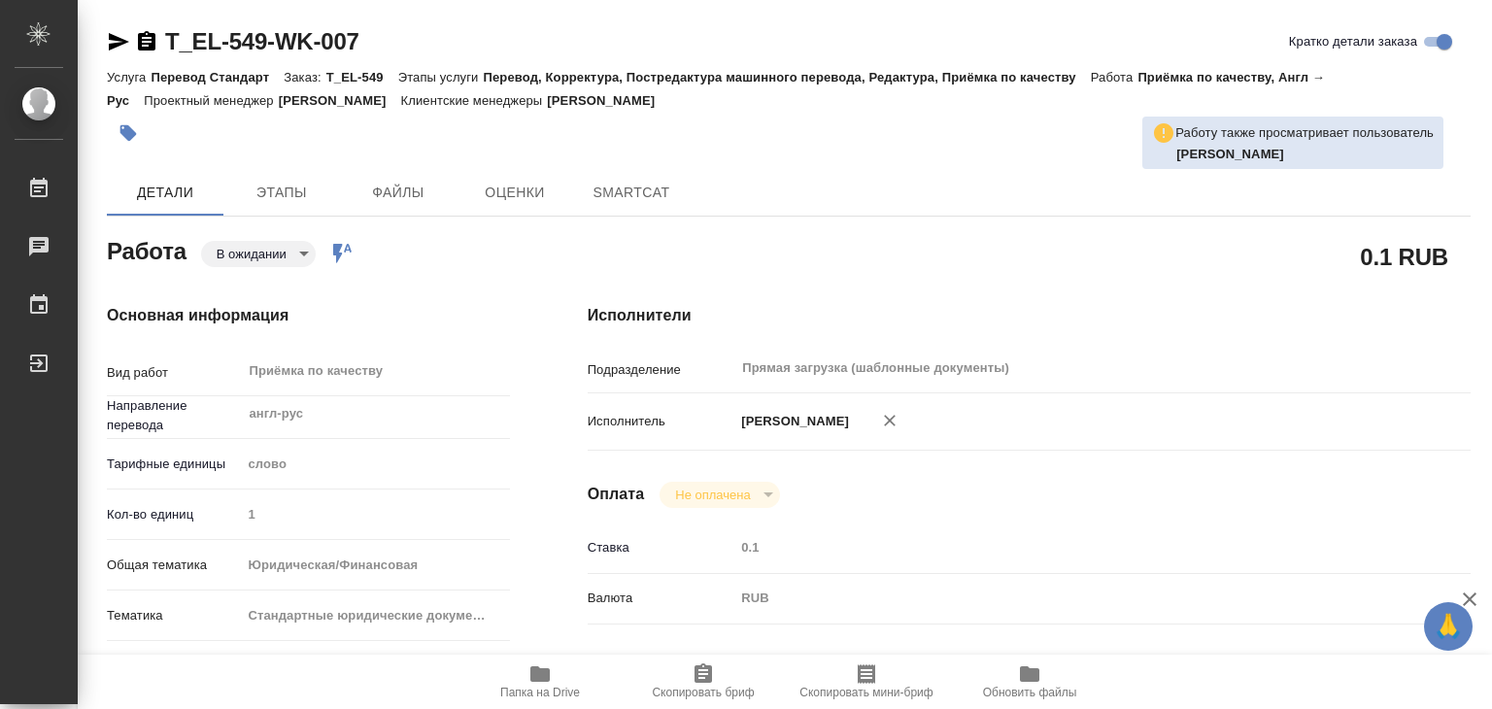
type textarea "x"
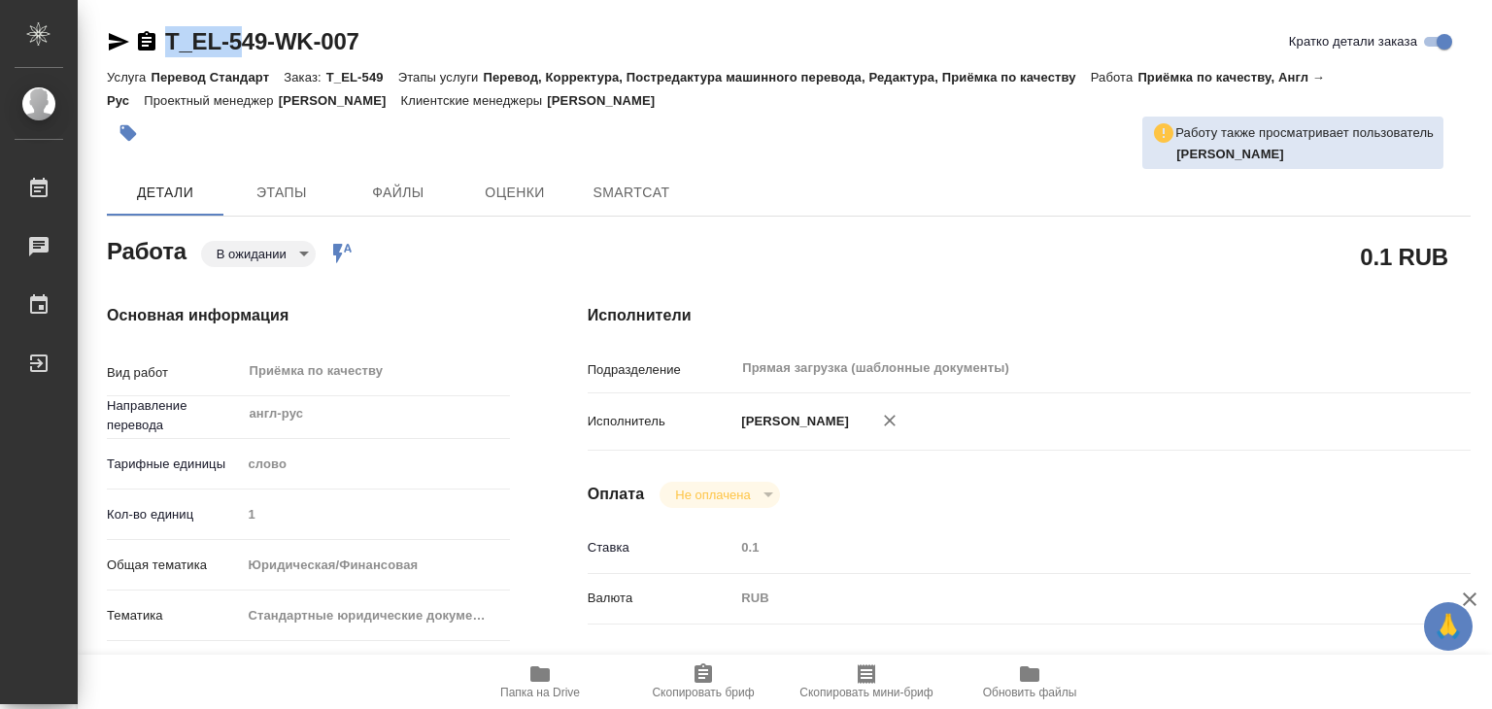
type textarea "x"
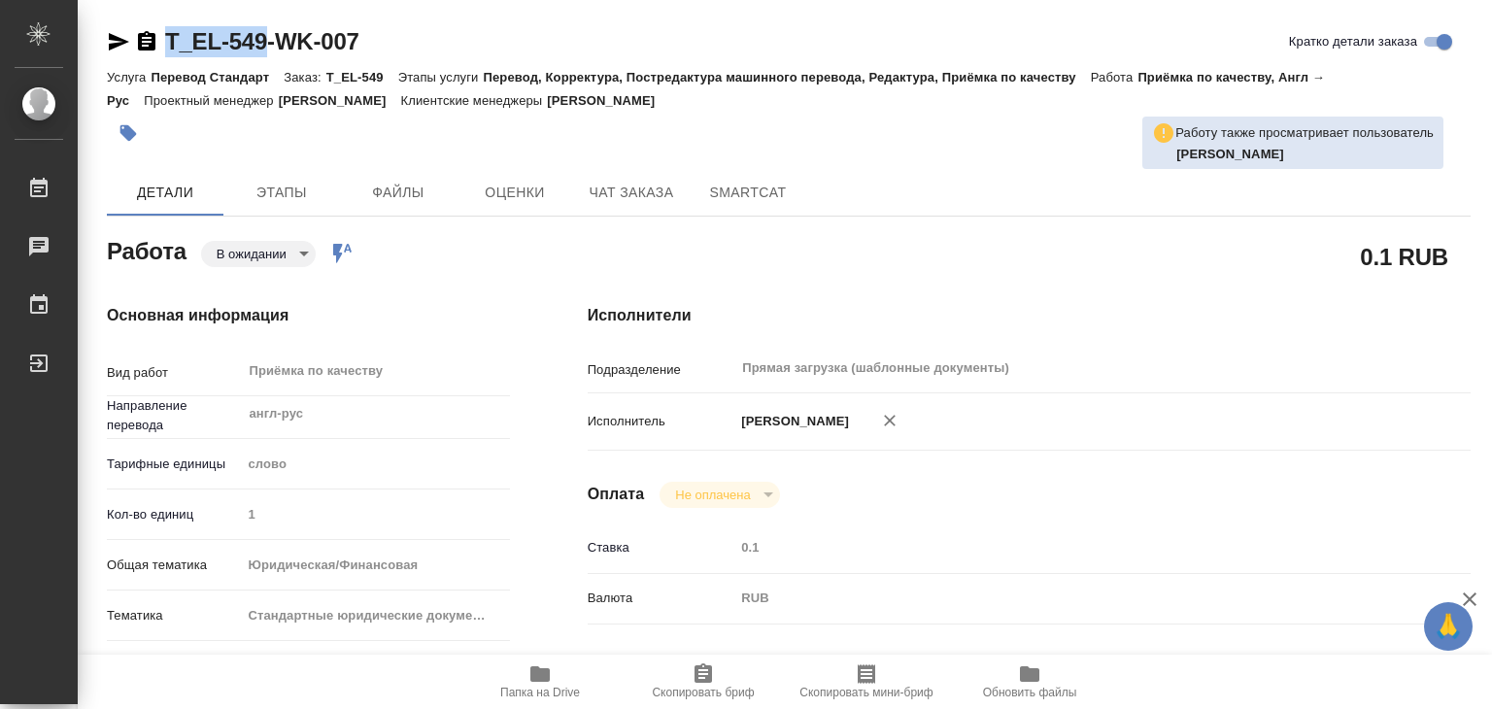
drag, startPoint x: 159, startPoint y: 17, endPoint x: 266, endPoint y: 48, distance: 111.0
type textarea "x"
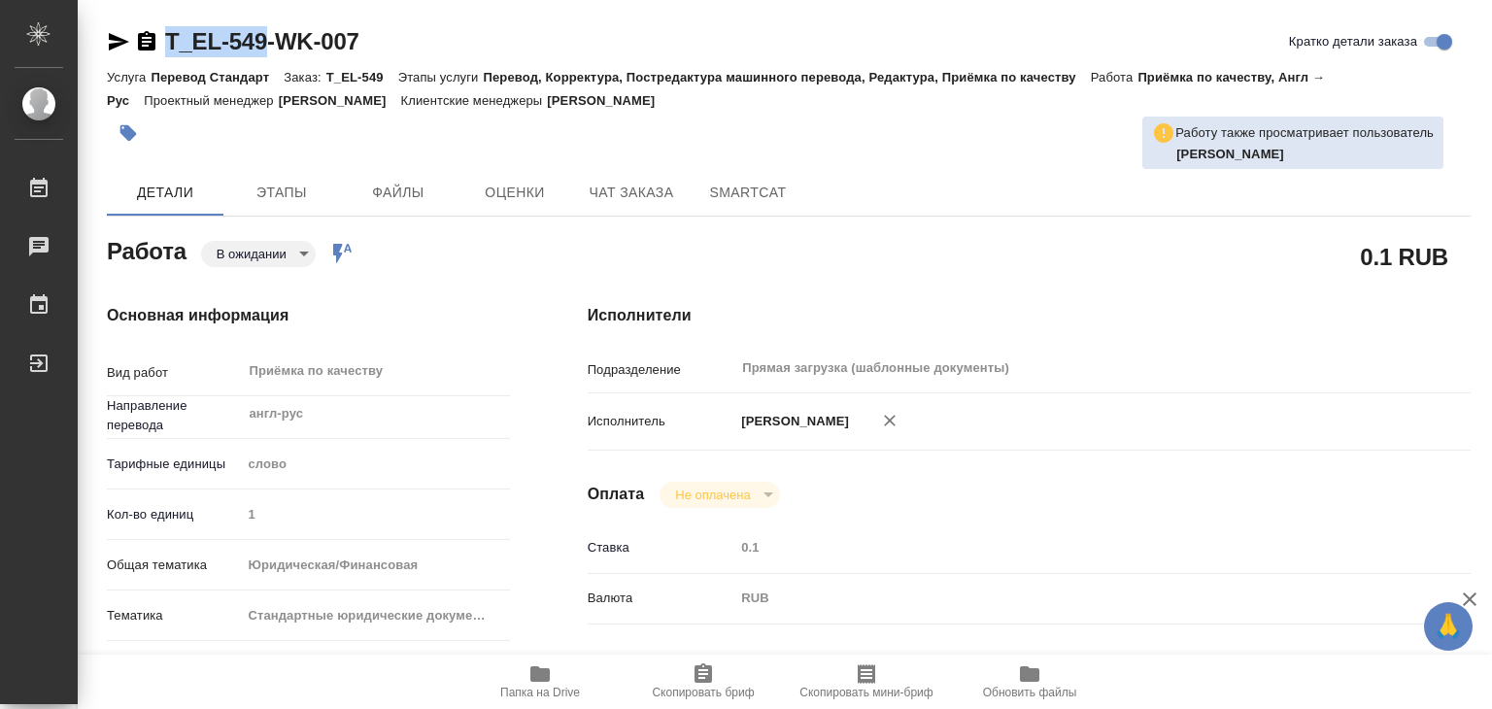
type textarea "x"
copy link "T_EL-549"
type textarea "x"
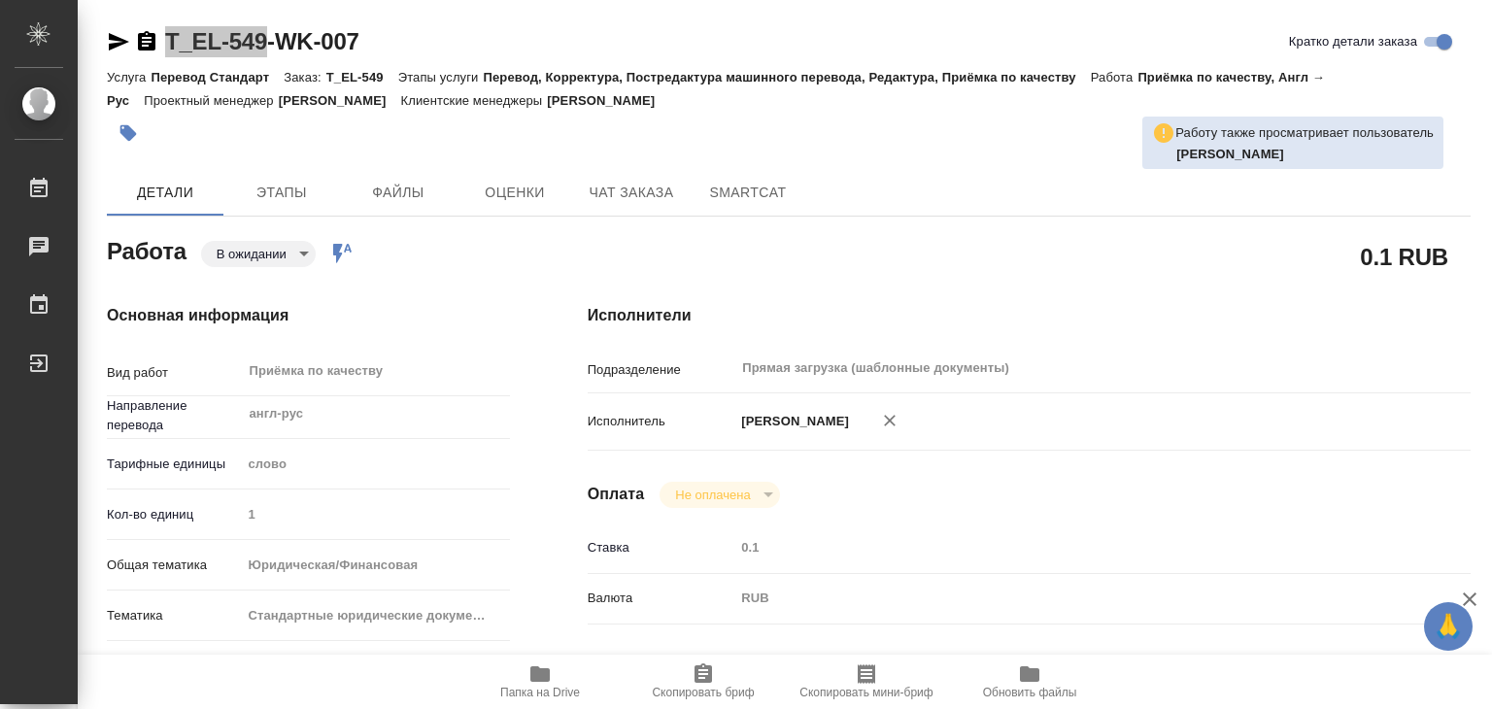
type textarea "x"
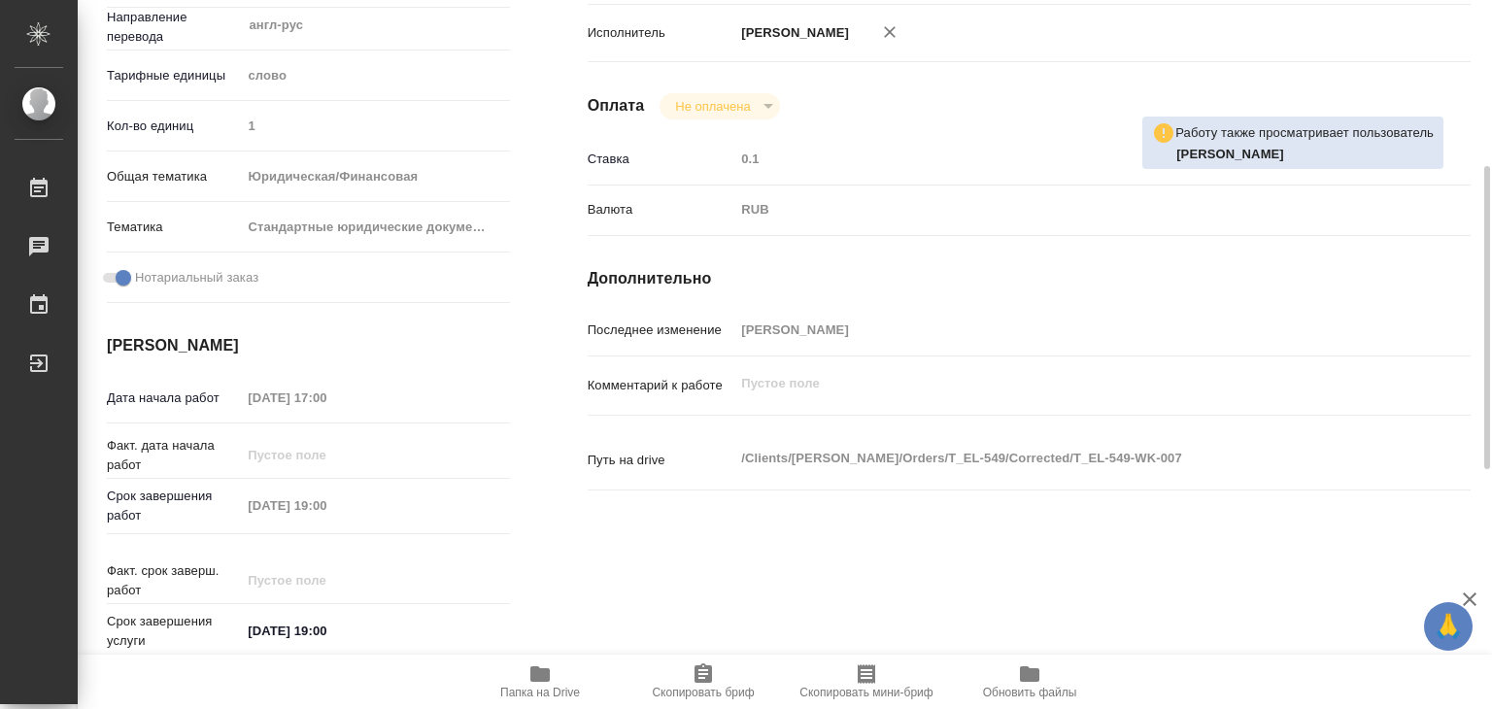
click at [535, 671] on icon "button" at bounding box center [539, 674] width 19 height 16
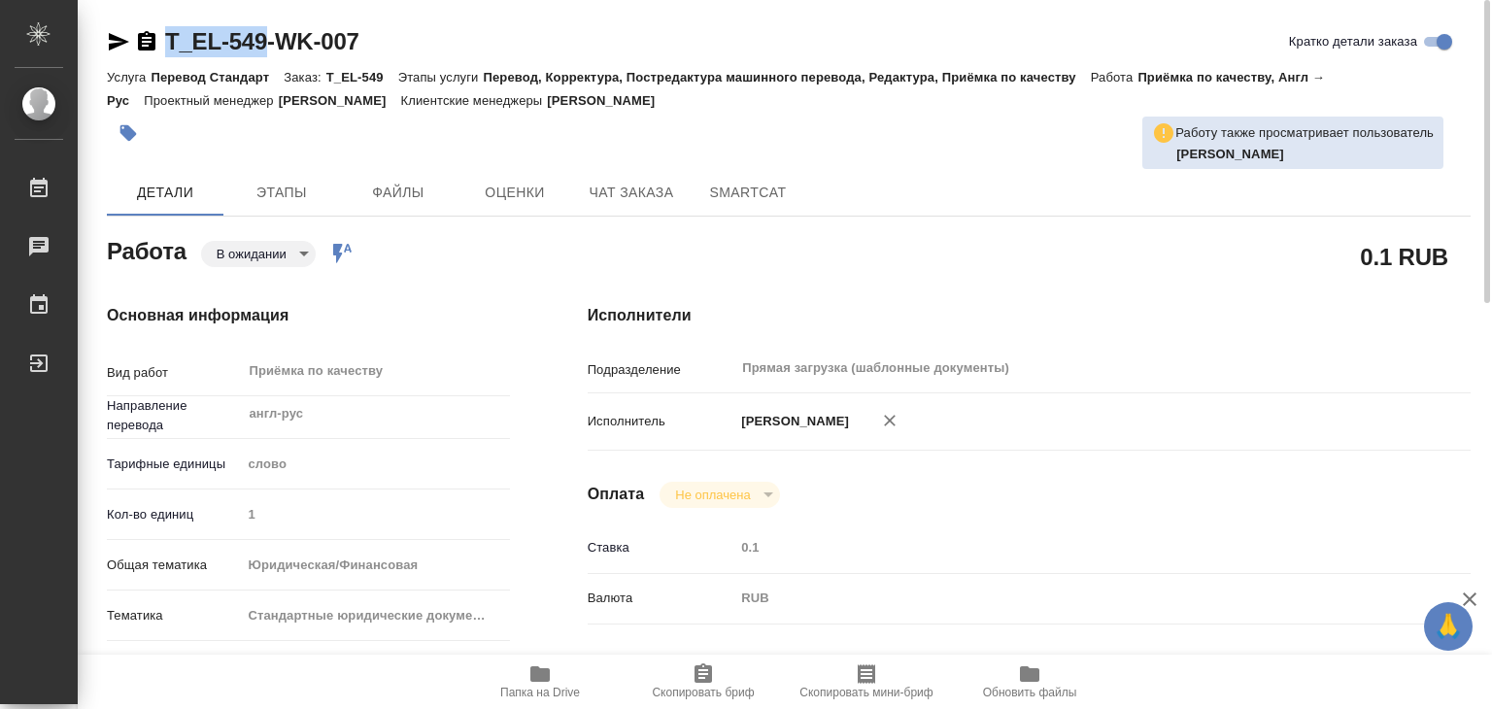
click at [270, 264] on body "🙏 .cls-1 fill:#fff; AWATERA Alilekova [PERSON_NAME] Работы 0 Чаты График Выйти …" at bounding box center [746, 354] width 1492 height 709
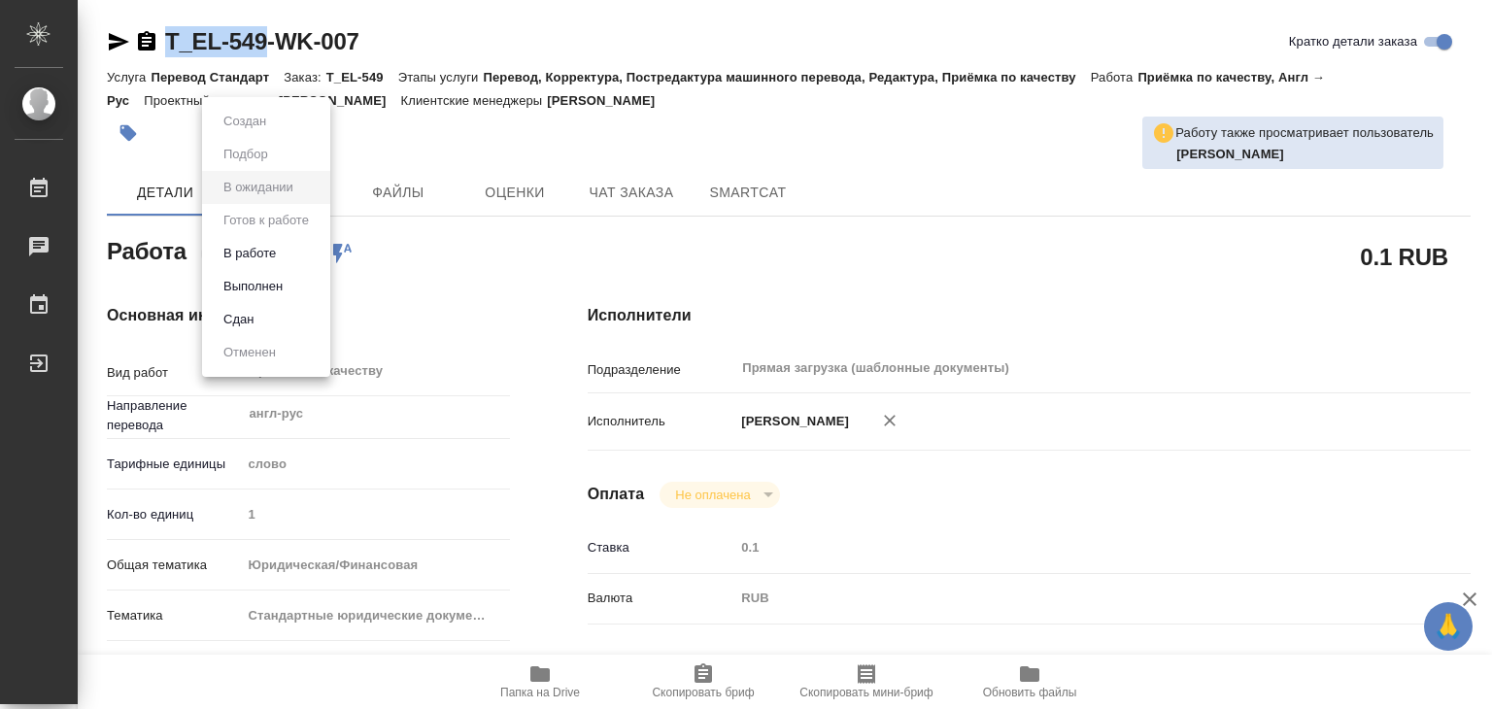
click at [276, 265] on li "В работе" at bounding box center [266, 253] width 128 height 33
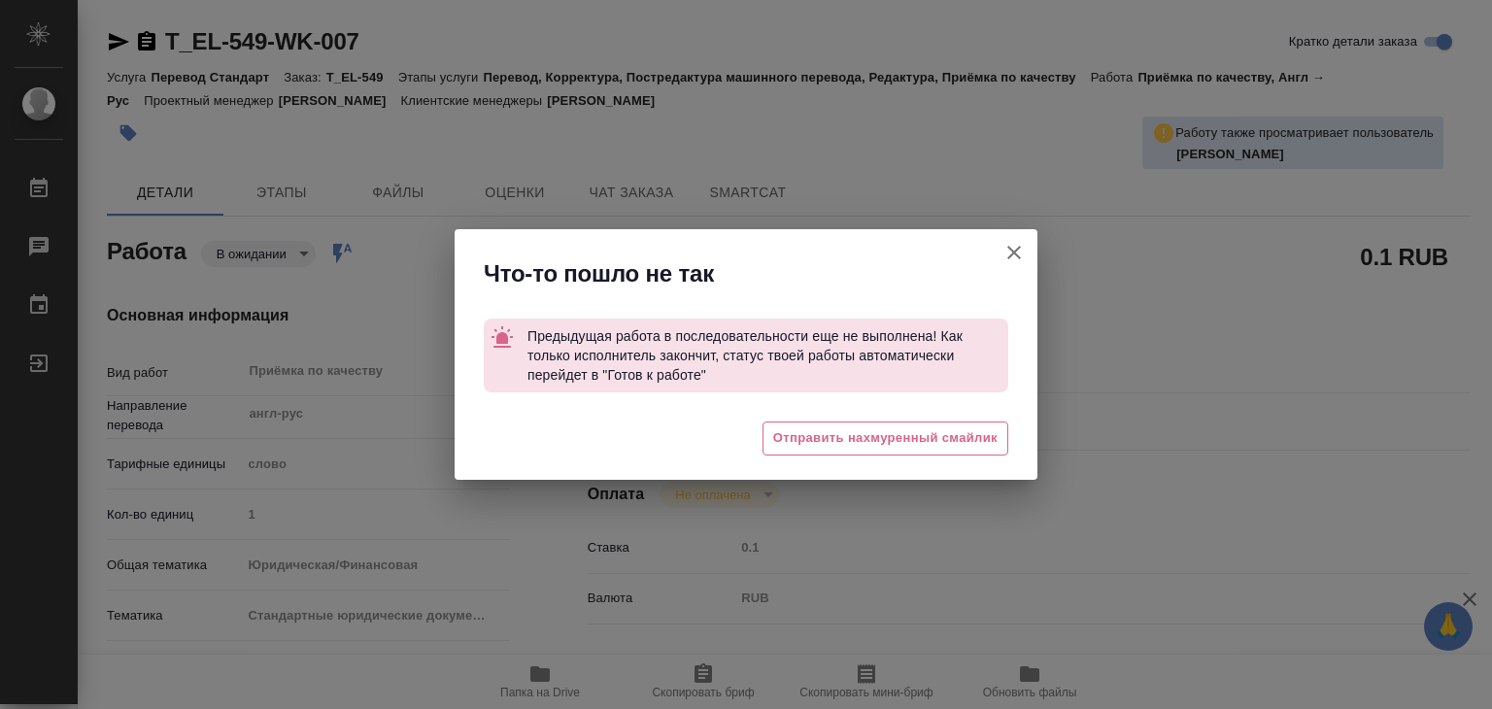
type textarea "x"
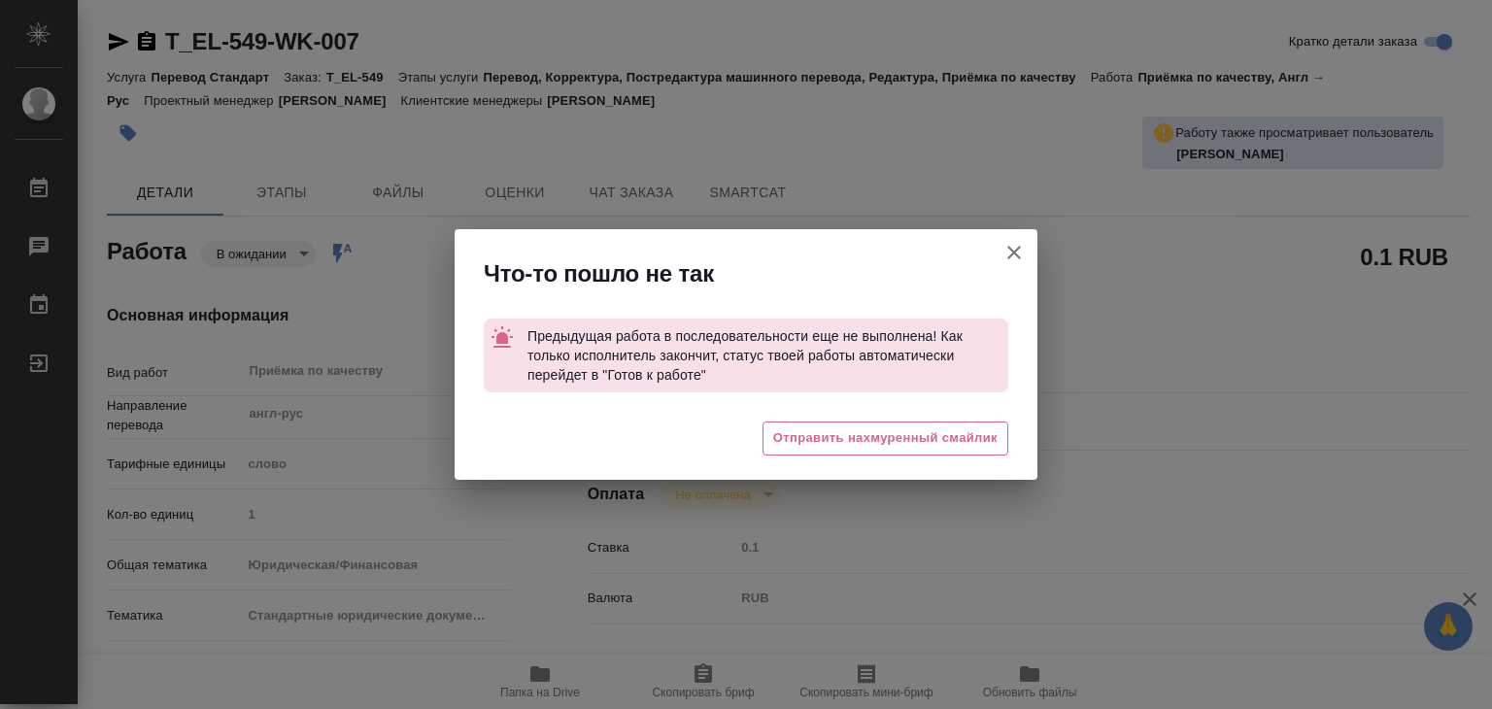
type textarea "x"
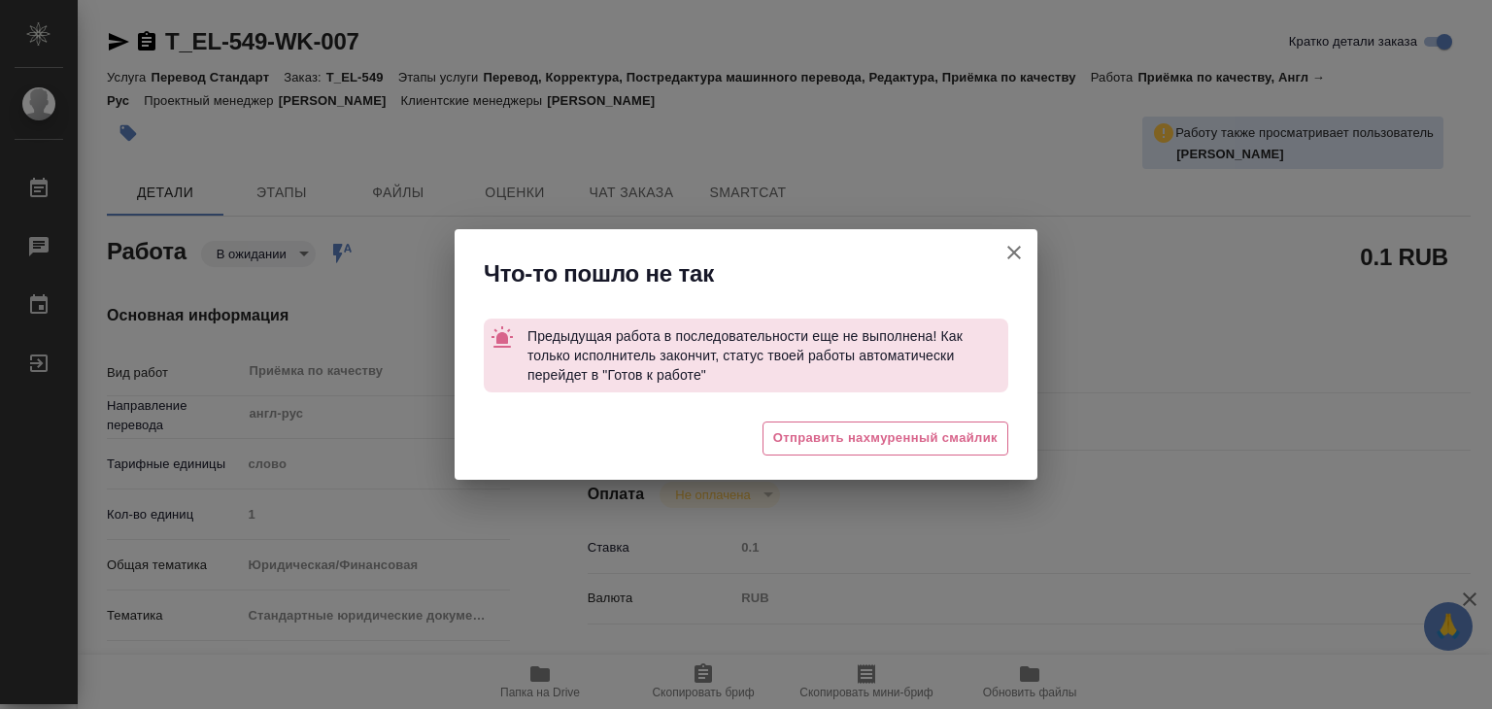
type textarea "x"
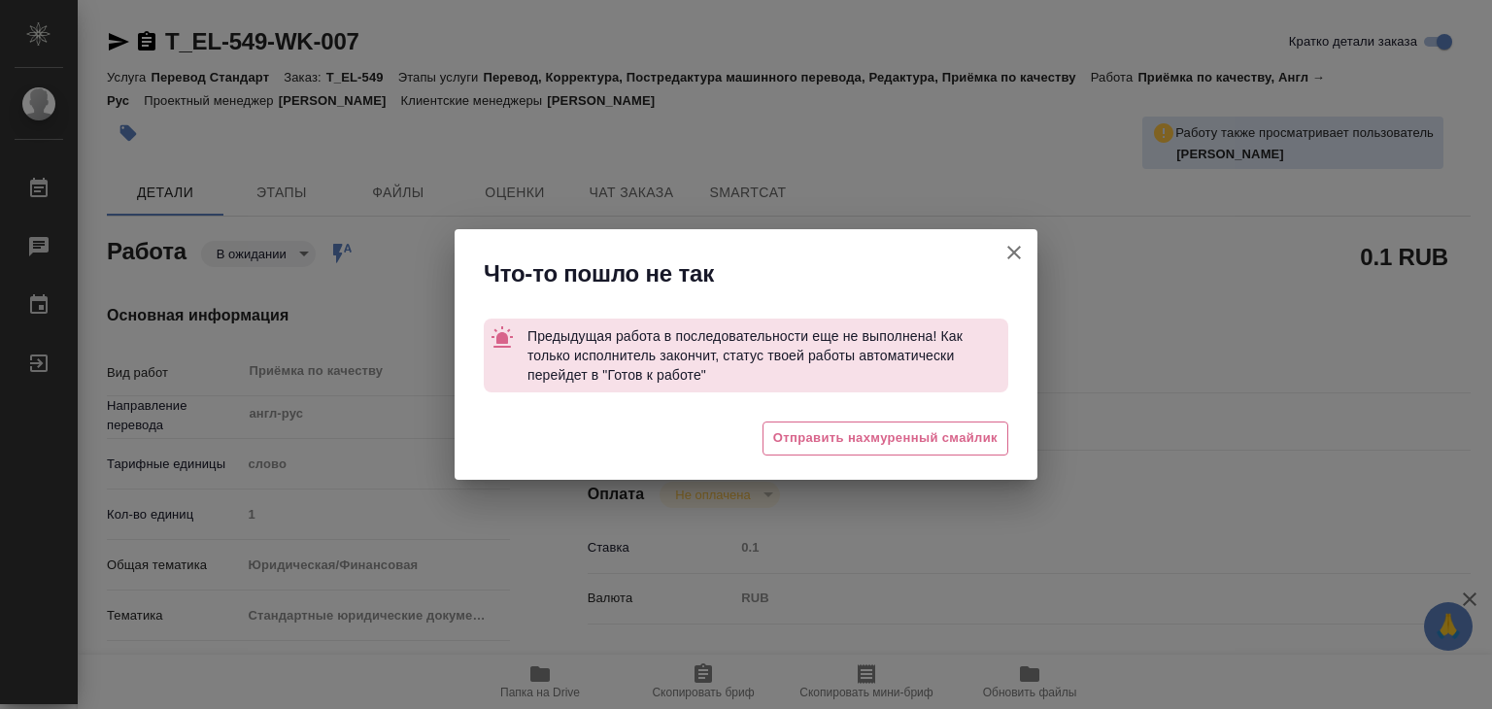
click at [1003, 253] on icon "button" at bounding box center [1013, 252] width 23 height 23
type textarea "x"
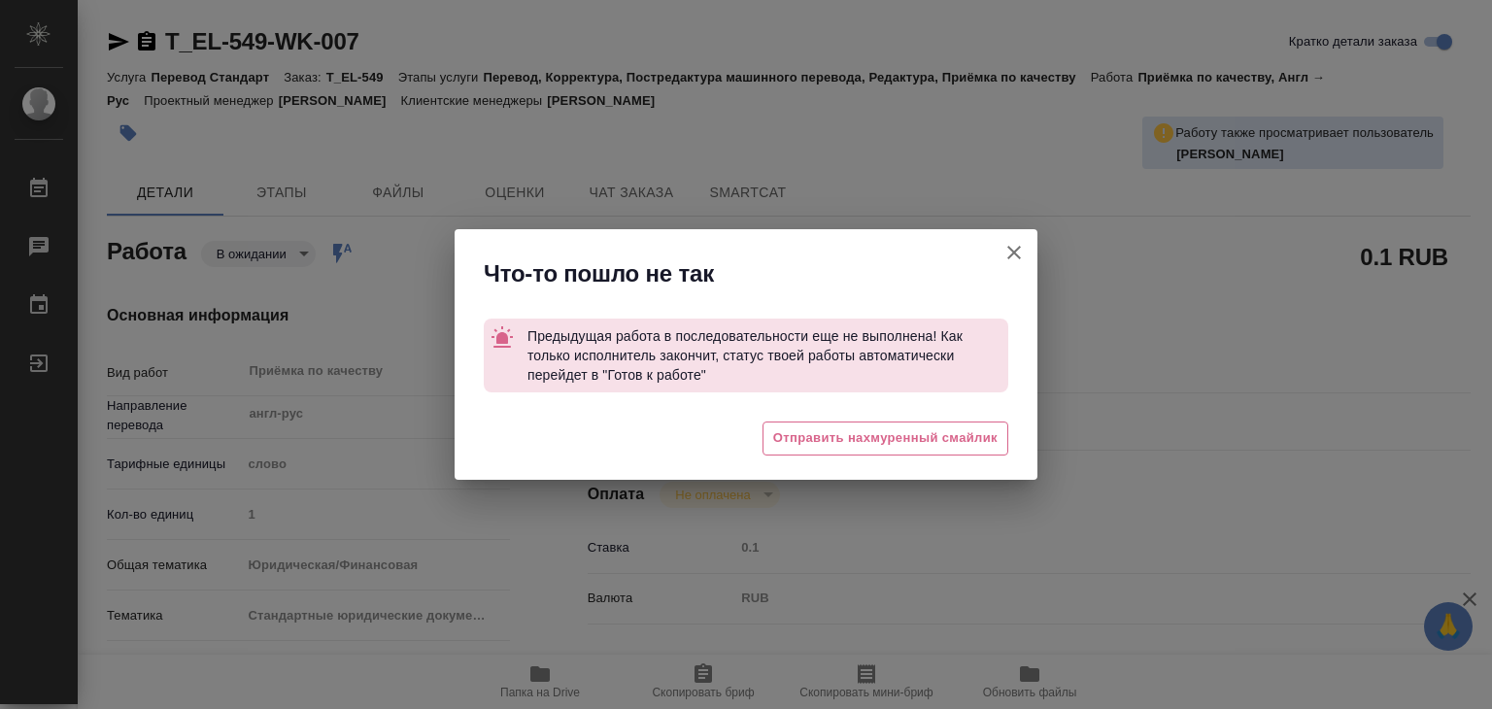
type textarea "x"
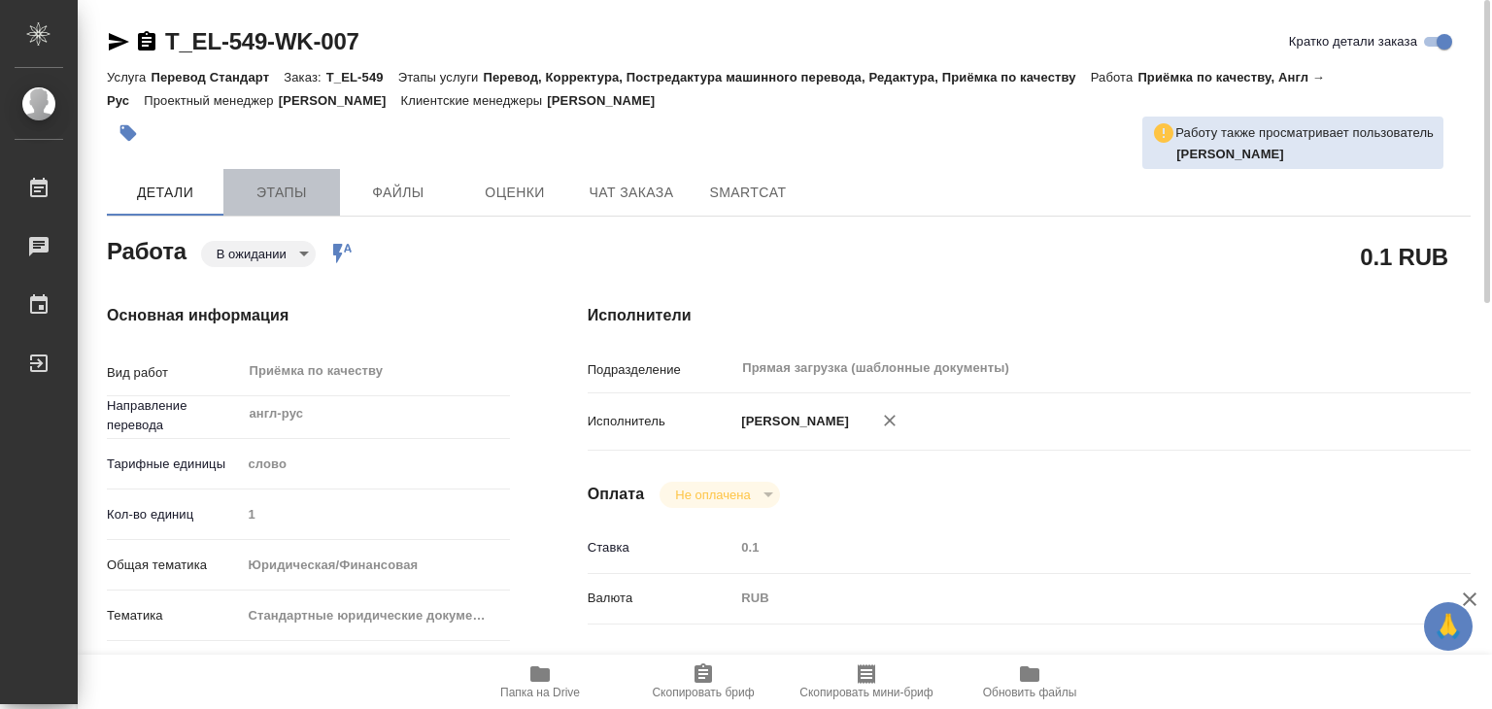
click at [245, 211] on button "Этапы" at bounding box center [281, 192] width 117 height 47
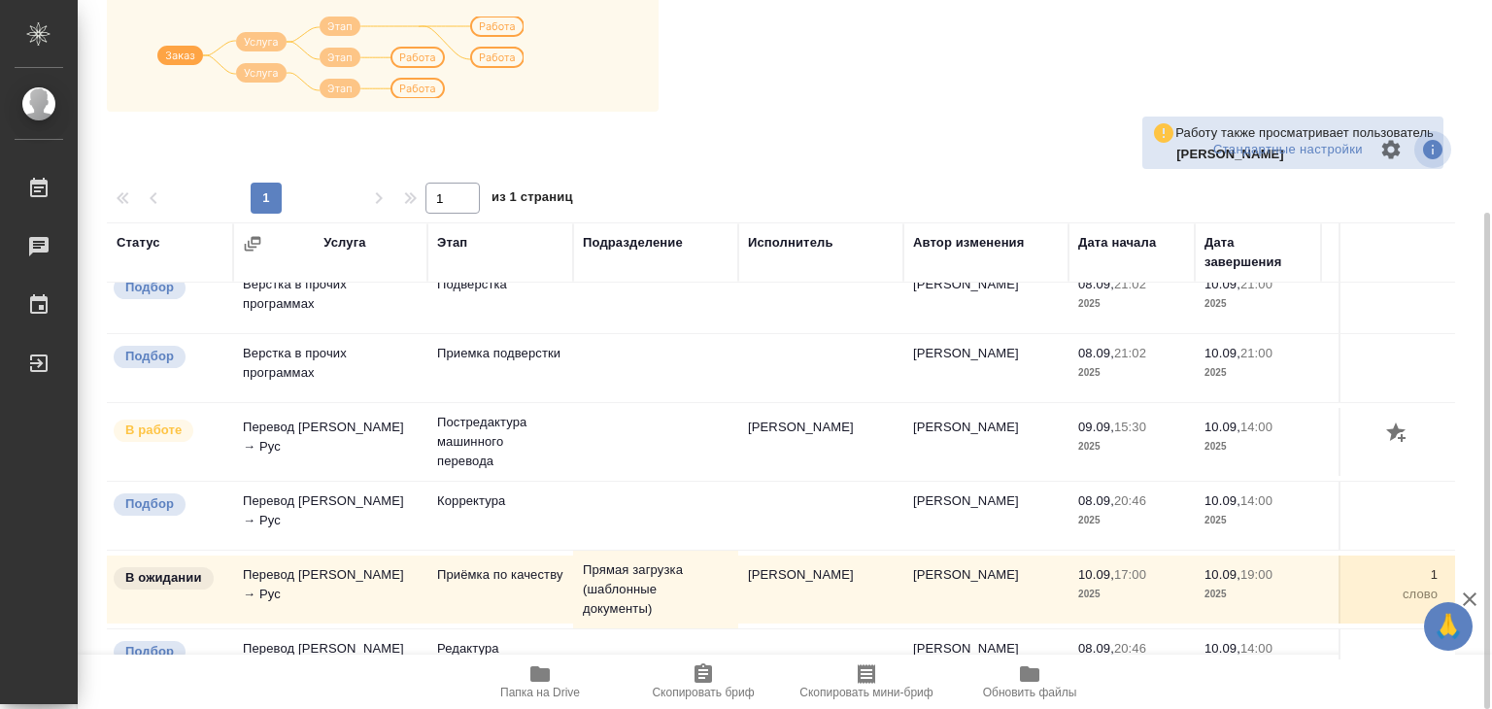
scroll to position [12, 0]
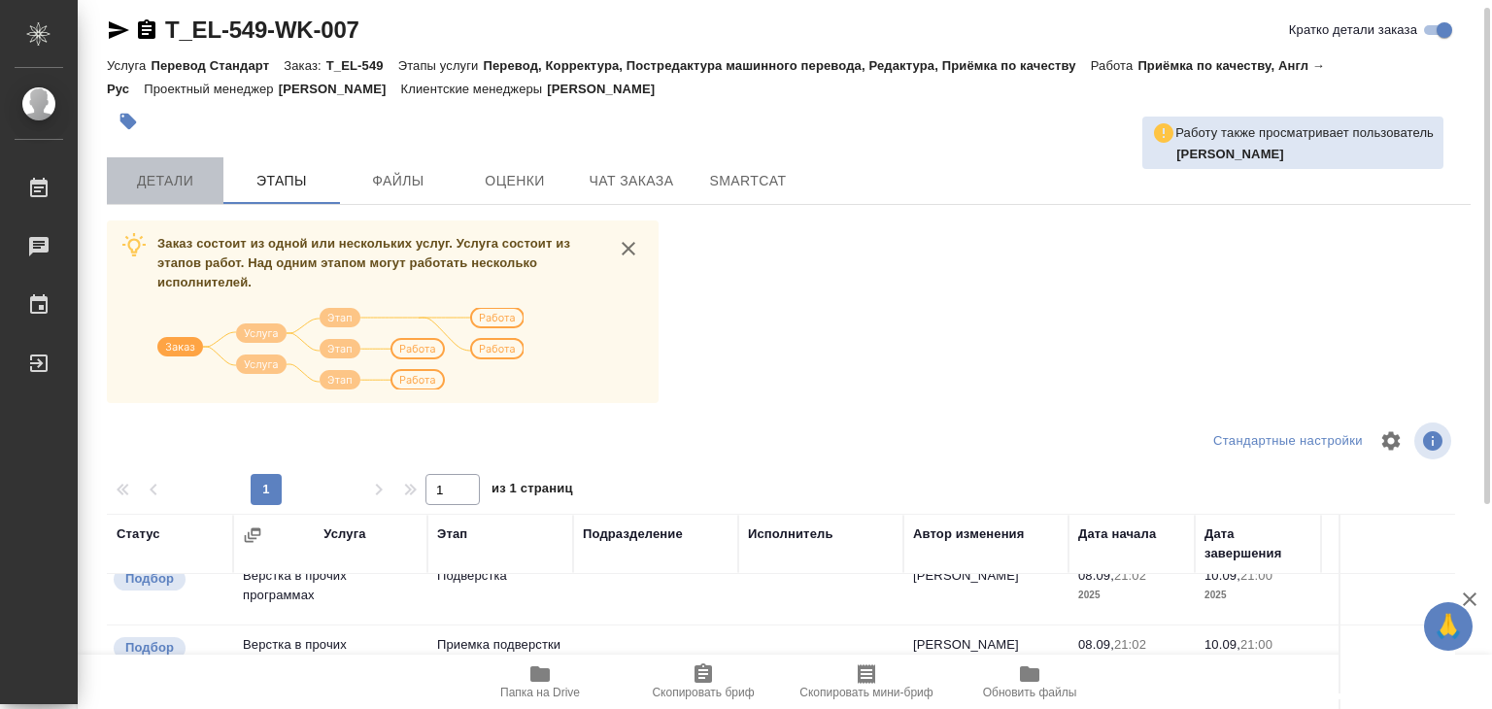
click at [166, 187] on span "Детали" at bounding box center [164, 181] width 93 height 24
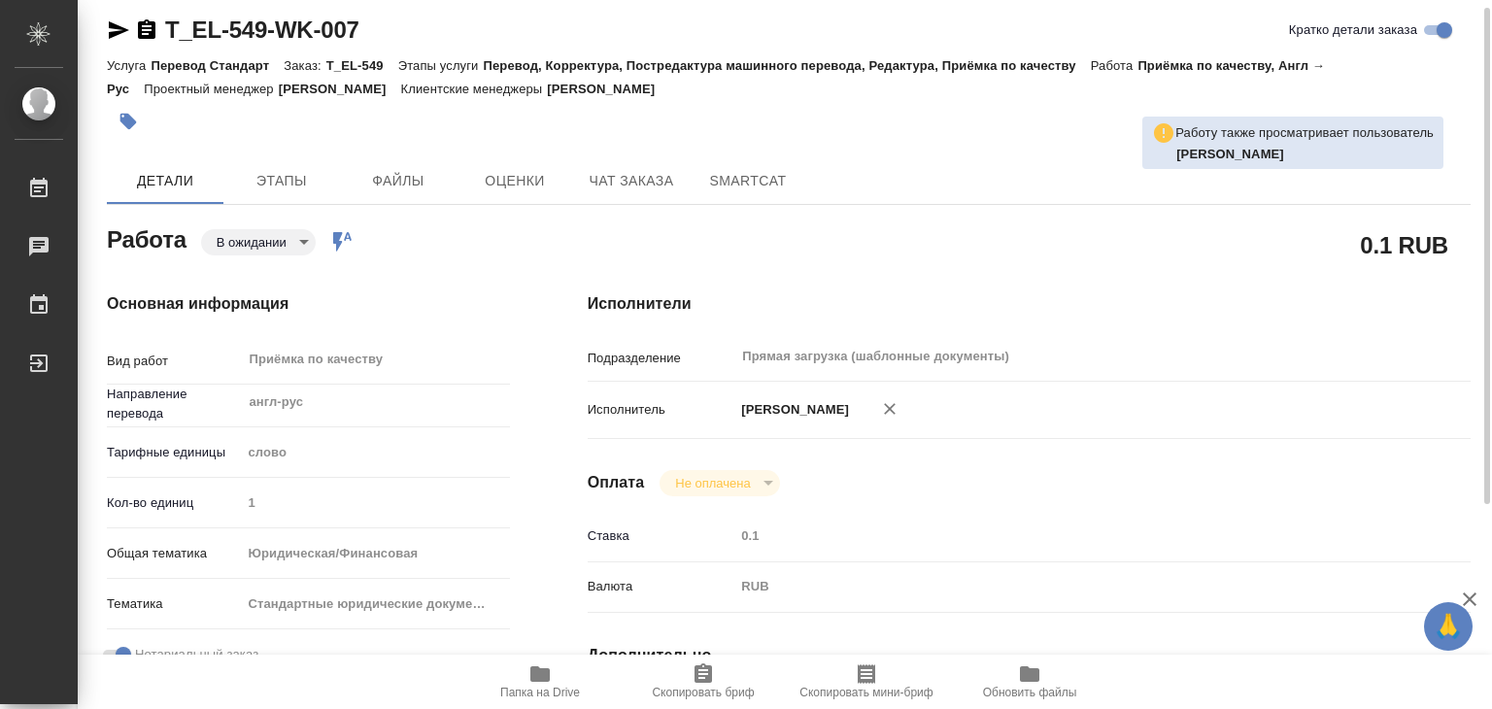
type textarea "x"
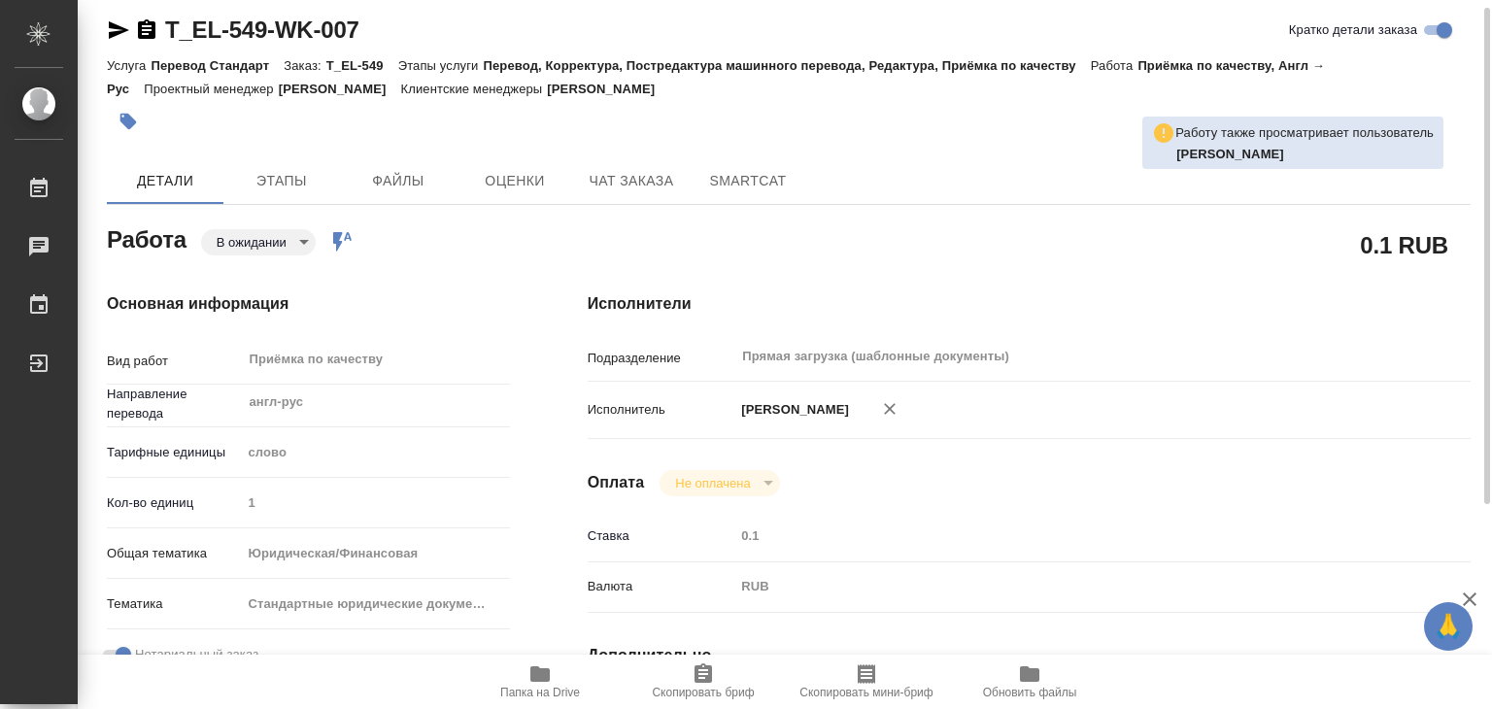
type textarea "x"
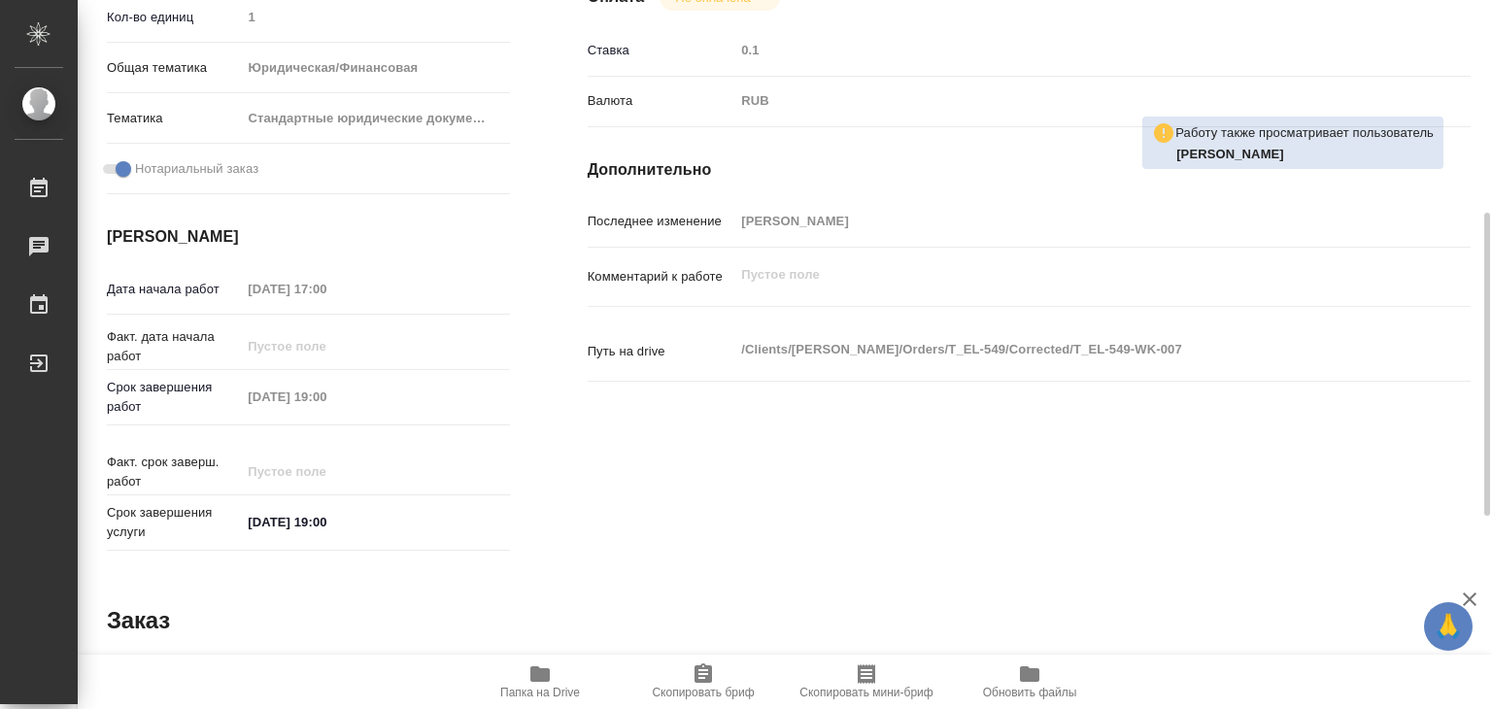
scroll to position [948, 0]
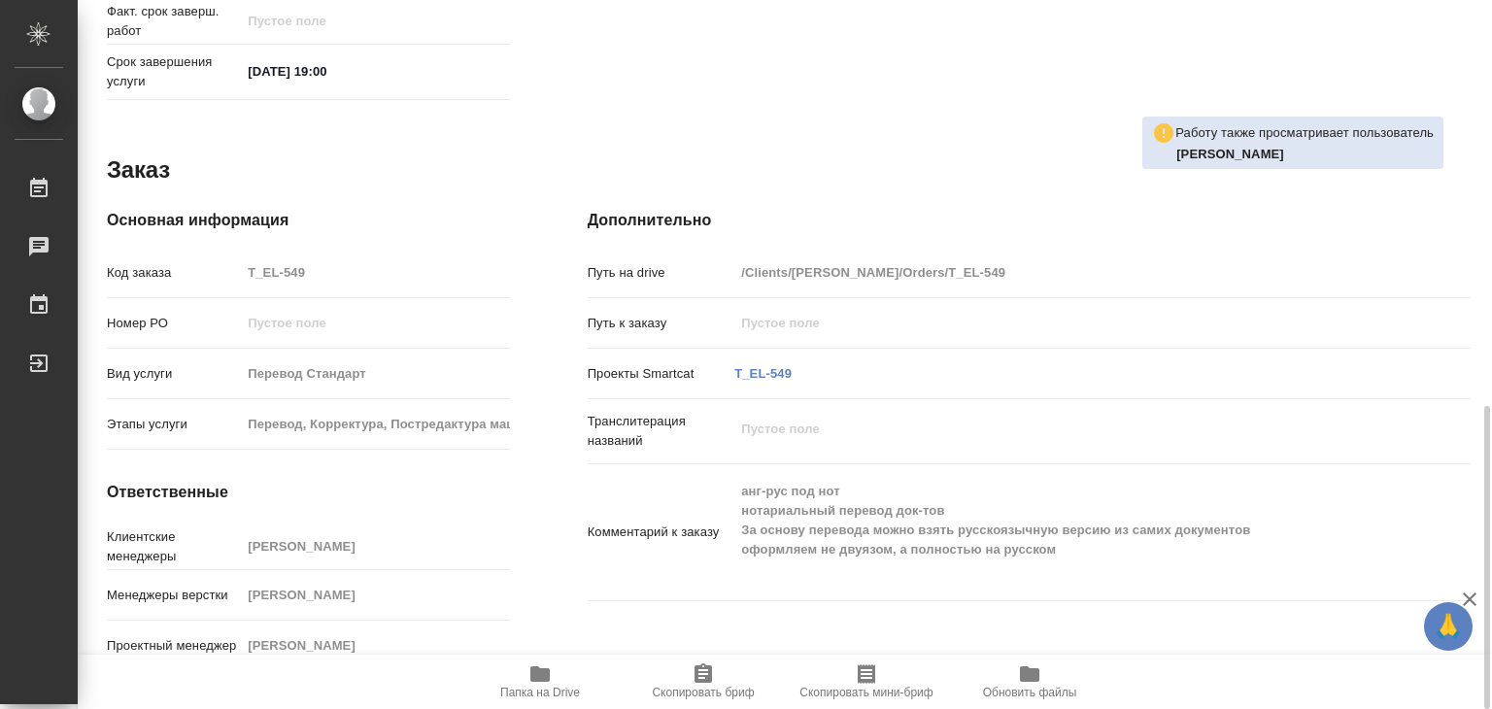
type textarea "x"
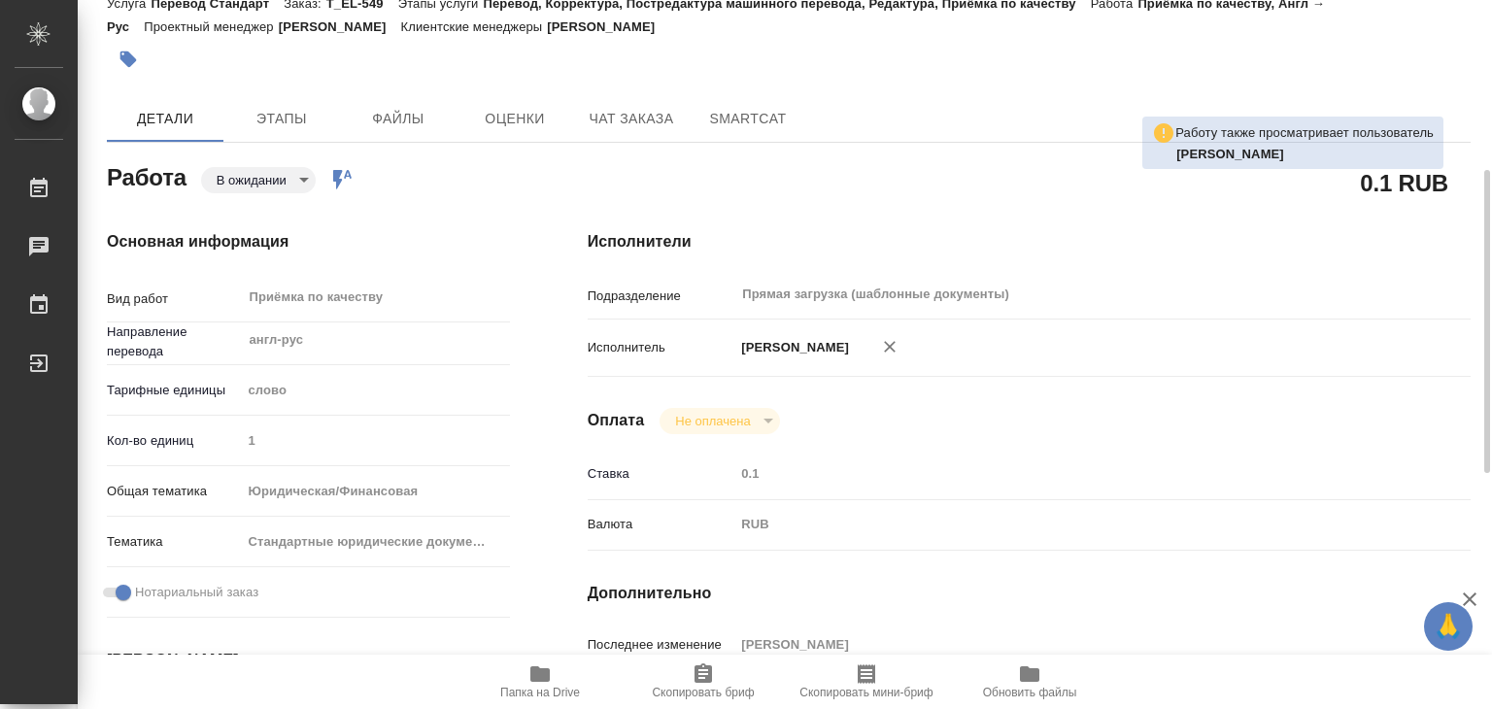
scroll to position [0, 0]
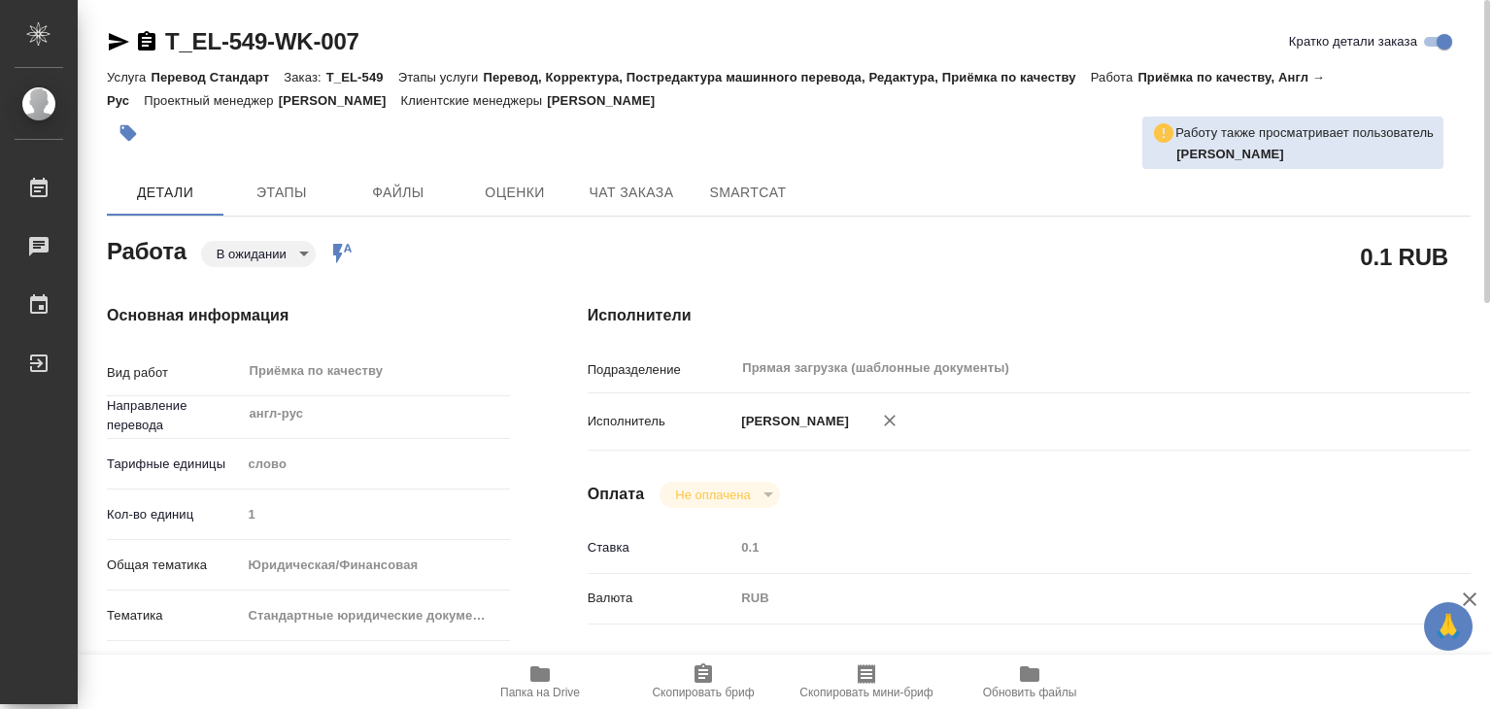
click at [290, 238] on div "Работа В ожидании pending Работа включена в последовательность" at bounding box center [308, 249] width 403 height 35
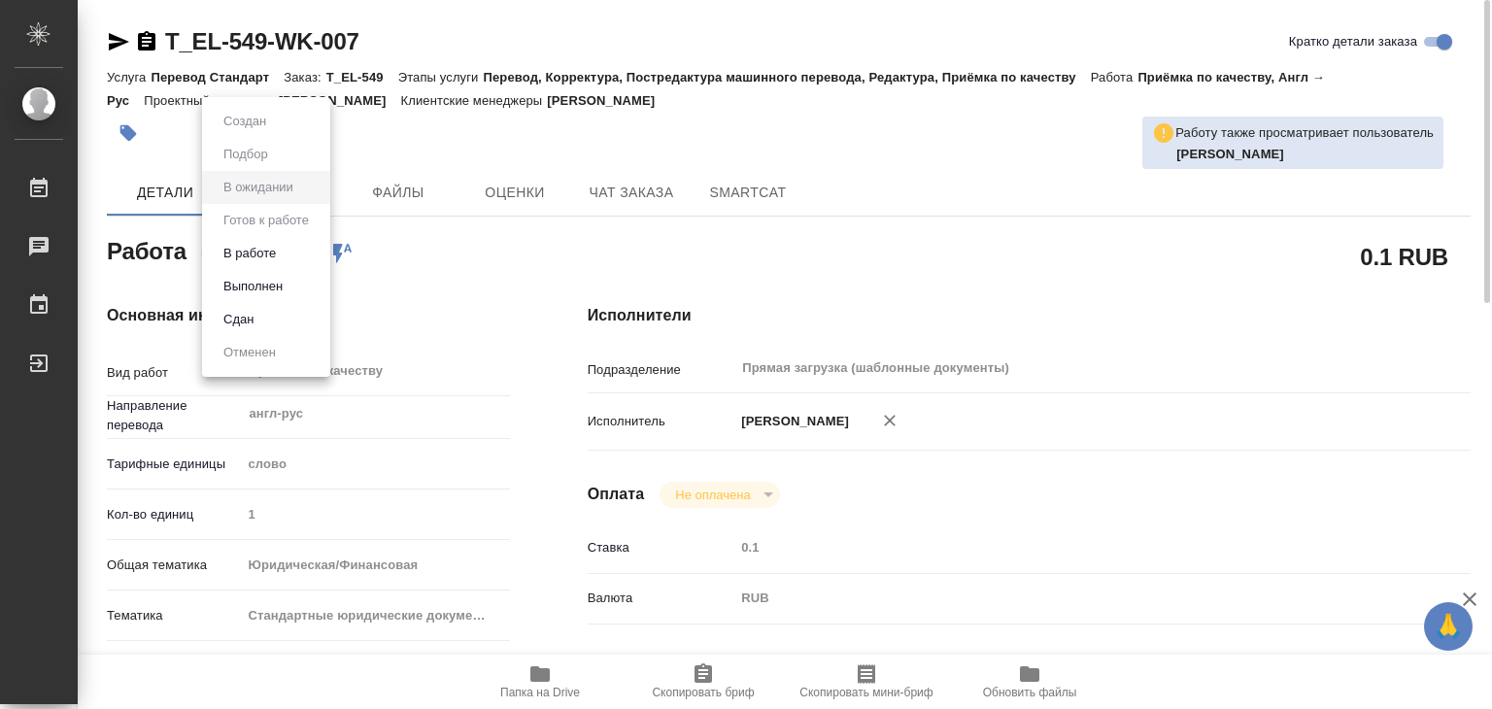
click at [290, 252] on body "🙏 .cls-1 fill:#fff; AWATERA Alilekova Valeriya Работы 0 Чаты График Выйти T_EL-…" at bounding box center [746, 354] width 1492 height 709
click at [282, 252] on button "В работе" at bounding box center [250, 253] width 64 height 21
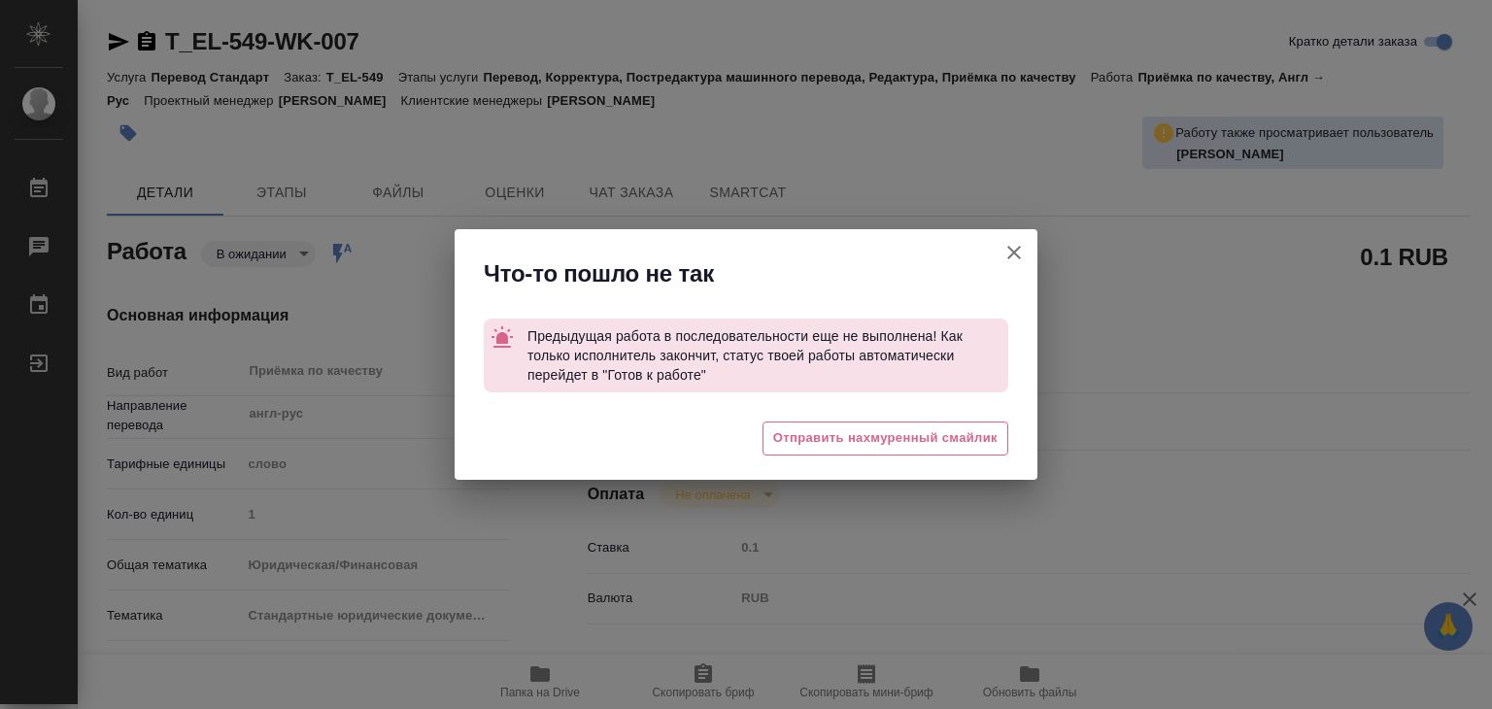
type textarea "x"
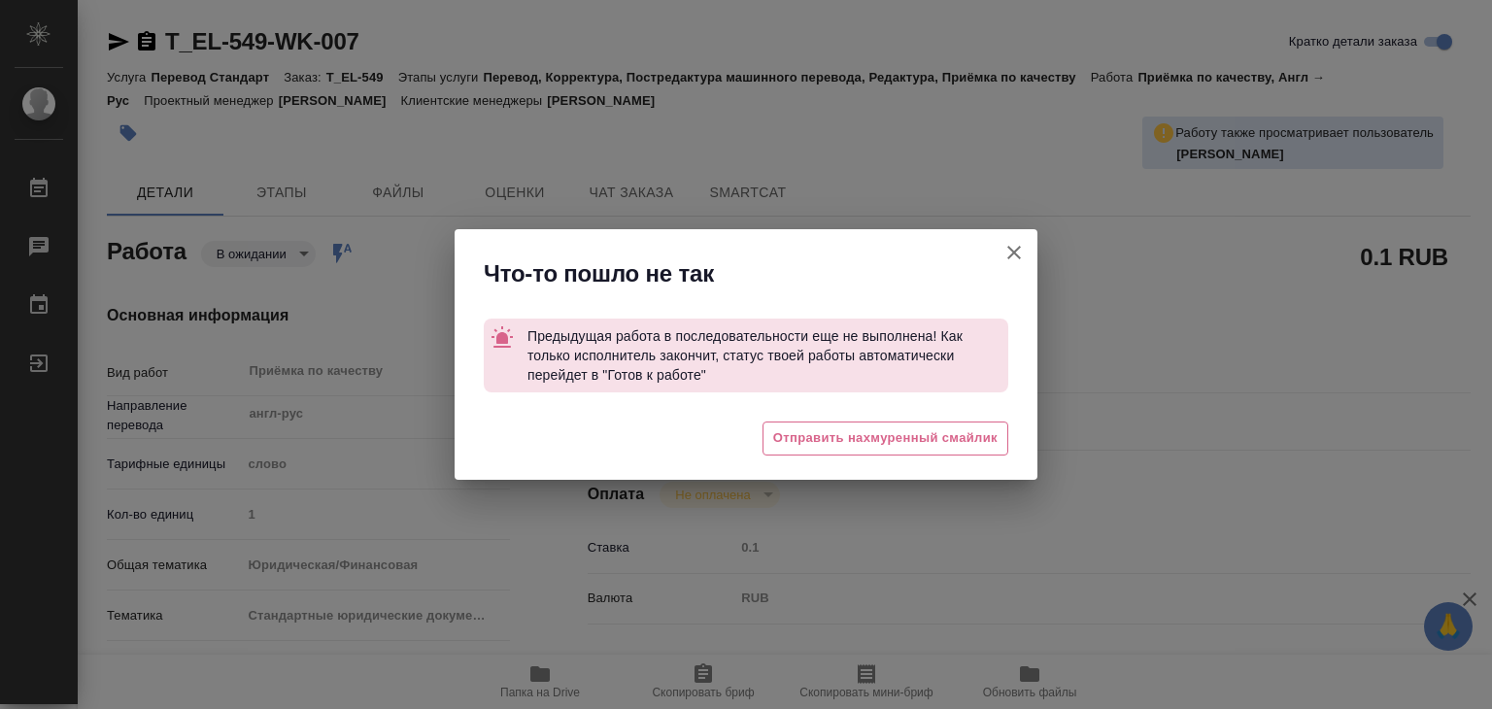
type textarea "x"
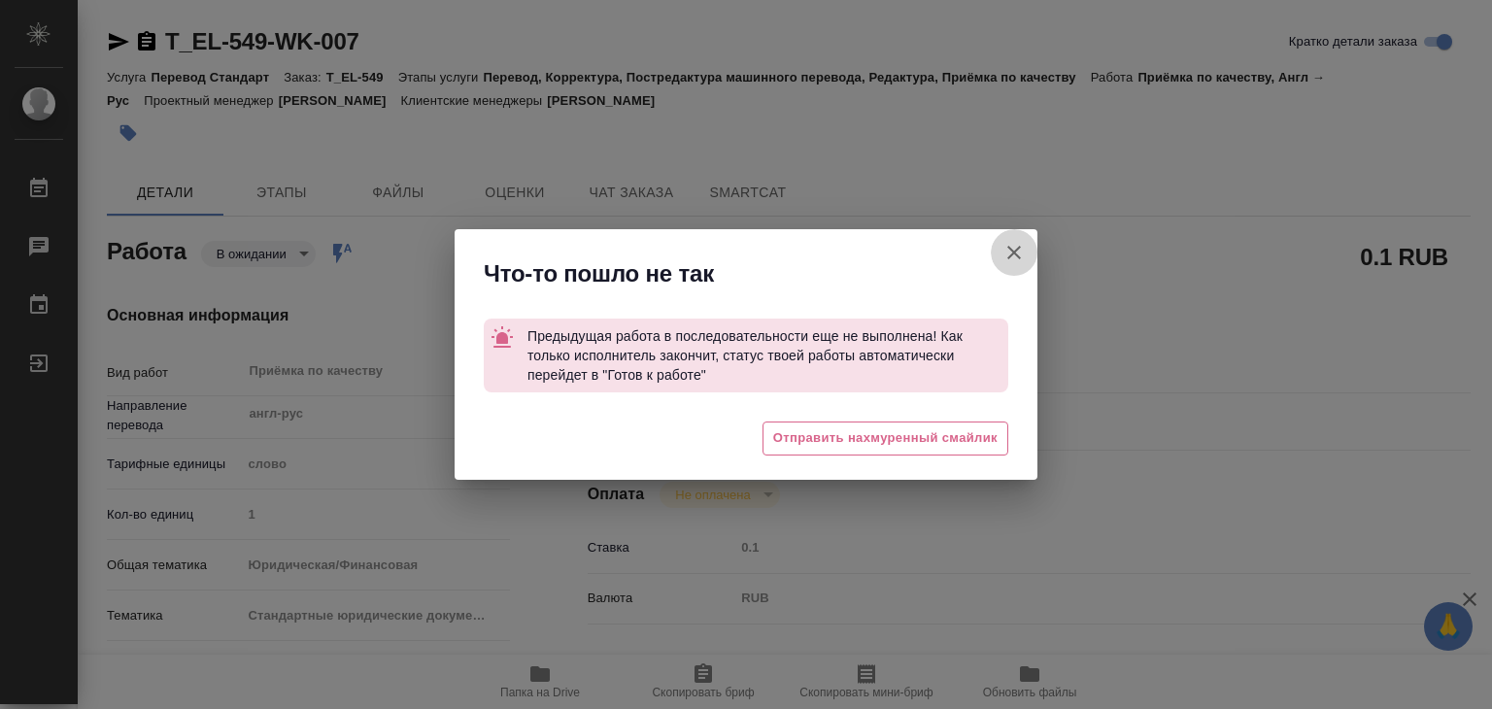
click at [1010, 246] on icon "button" at bounding box center [1013, 252] width 23 height 23
type textarea "x"
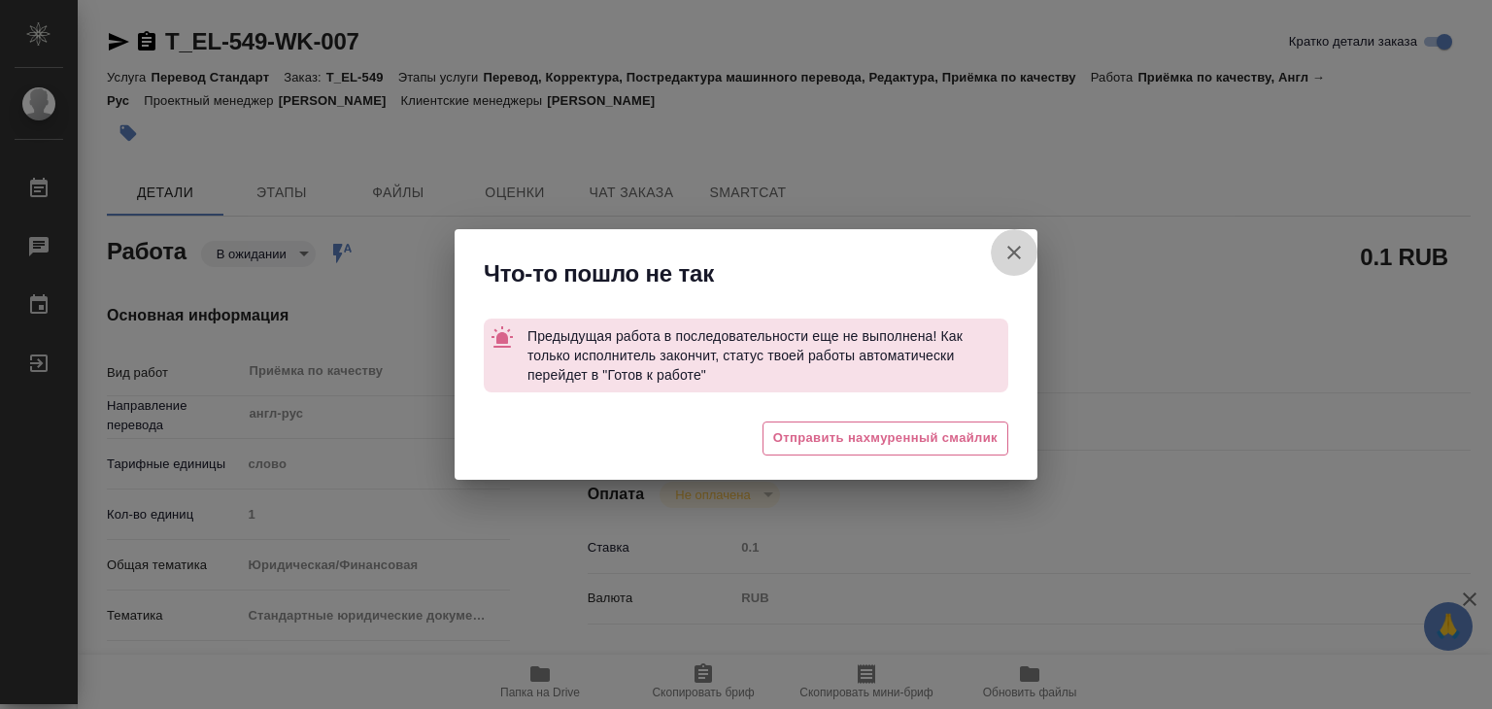
type textarea "x"
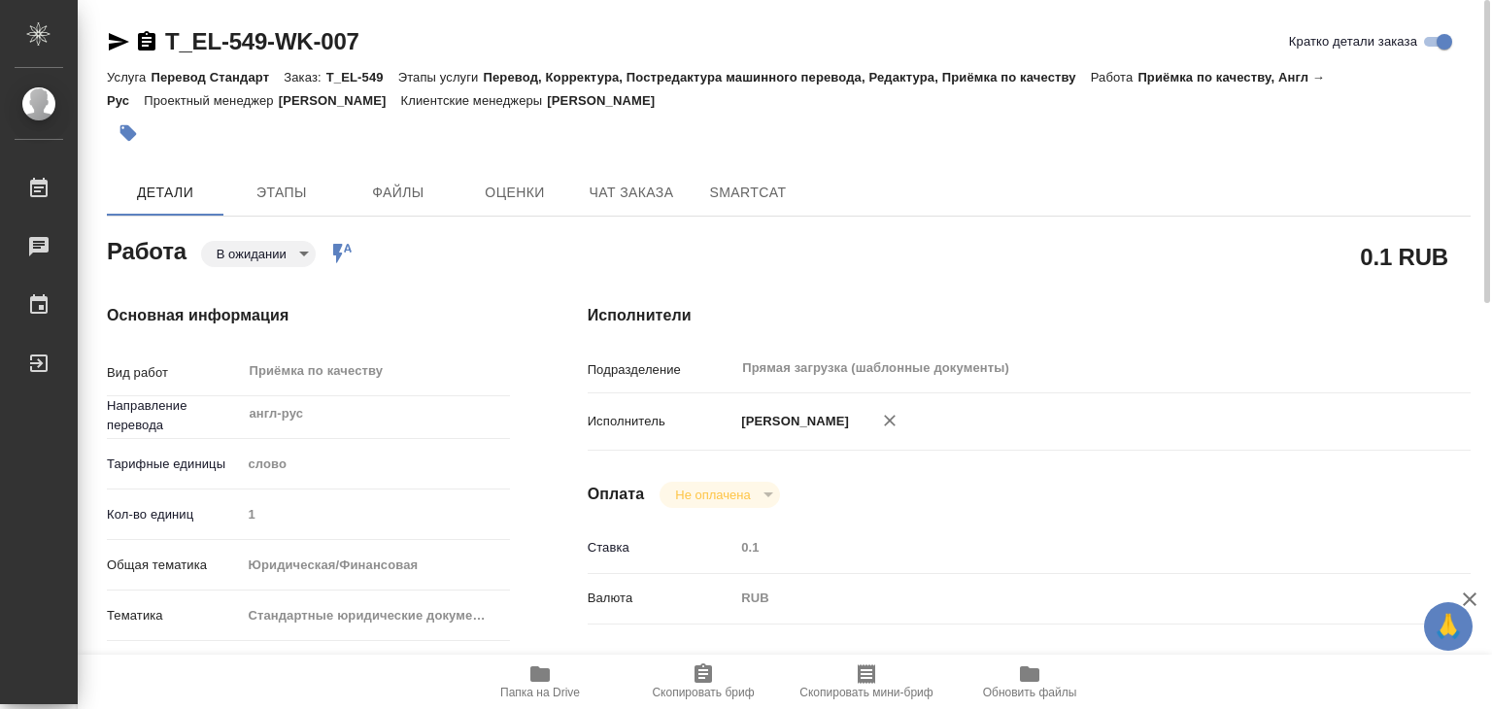
type textarea "x"
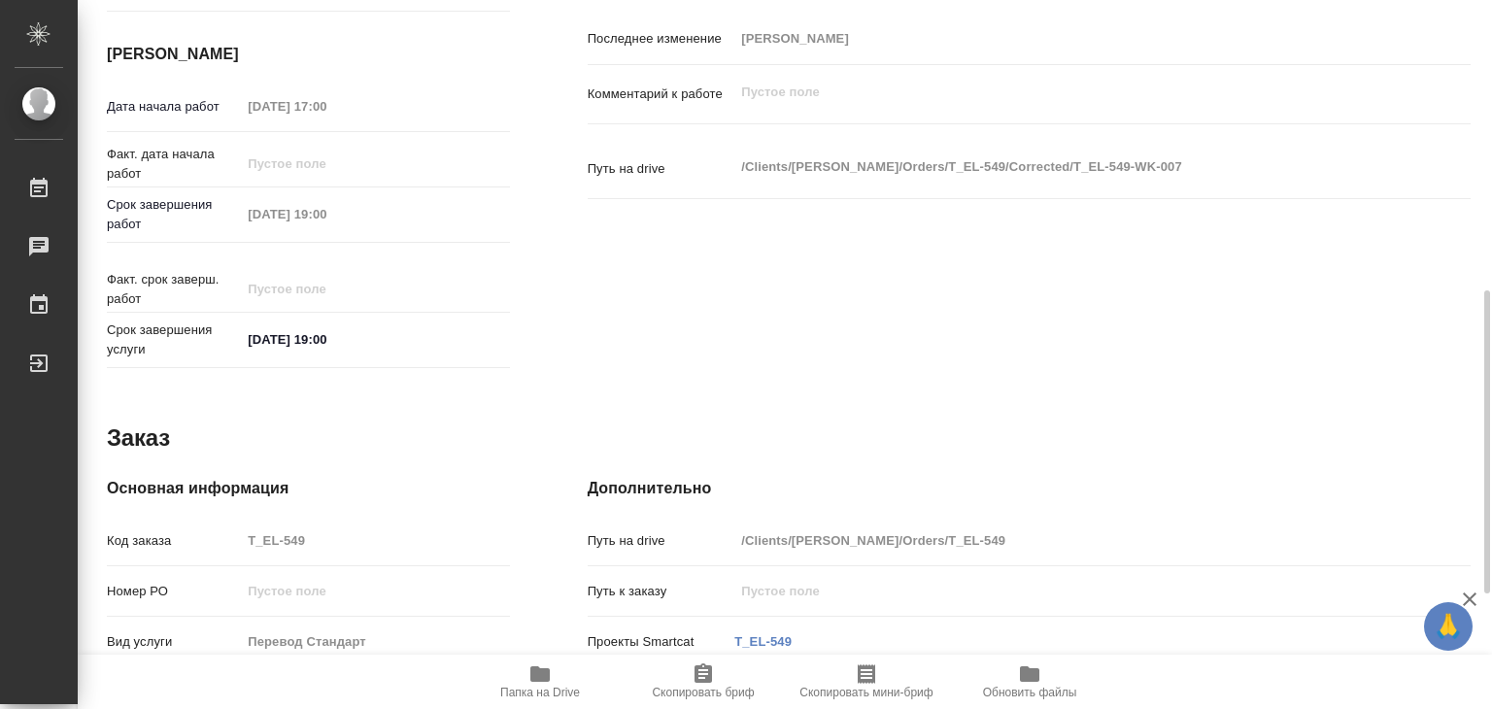
scroll to position [948, 0]
